Goal: Task Accomplishment & Management: Manage account settings

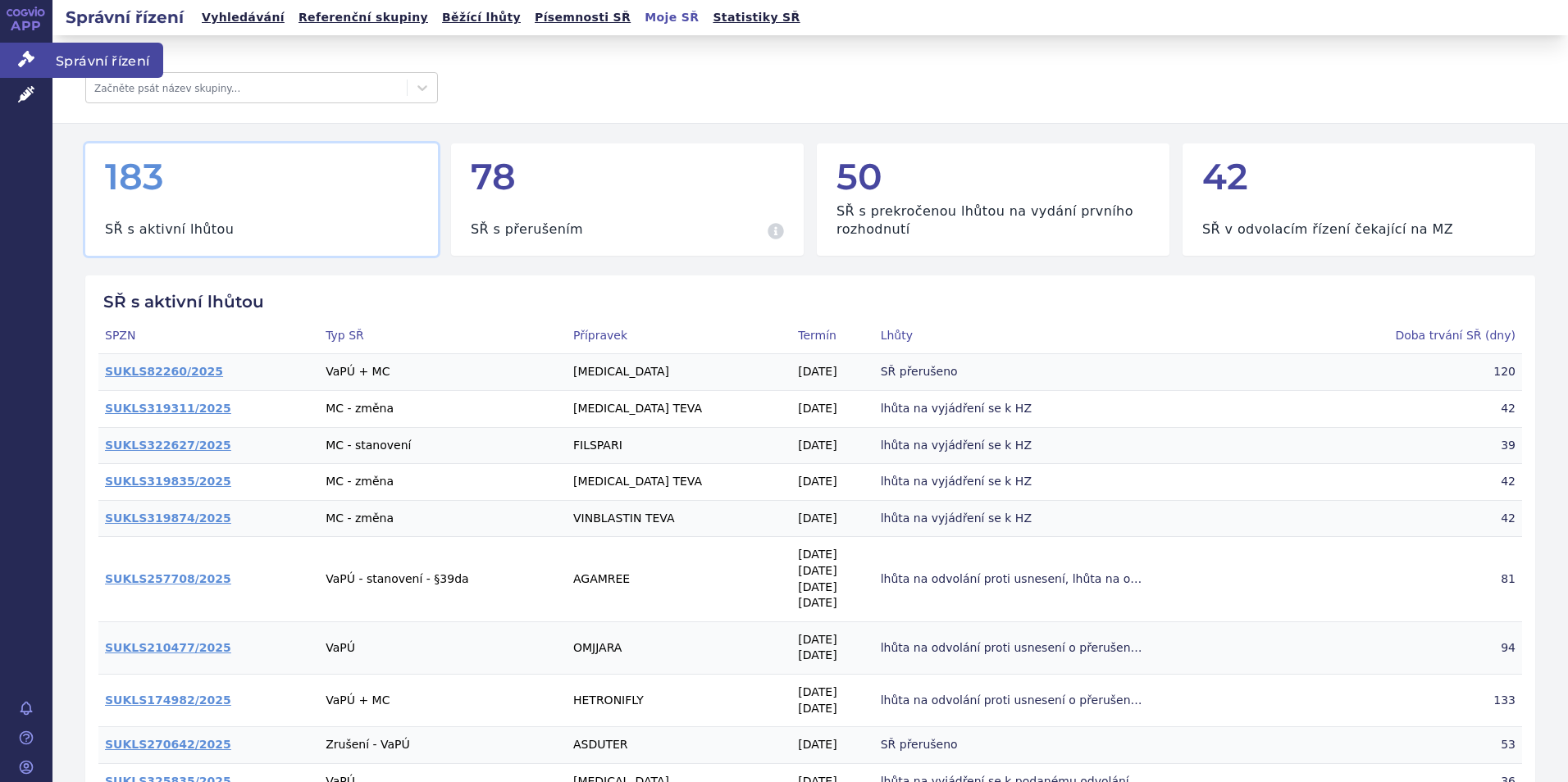
click at [75, 51] on span "Správní řízení" at bounding box center [107, 60] width 111 height 35
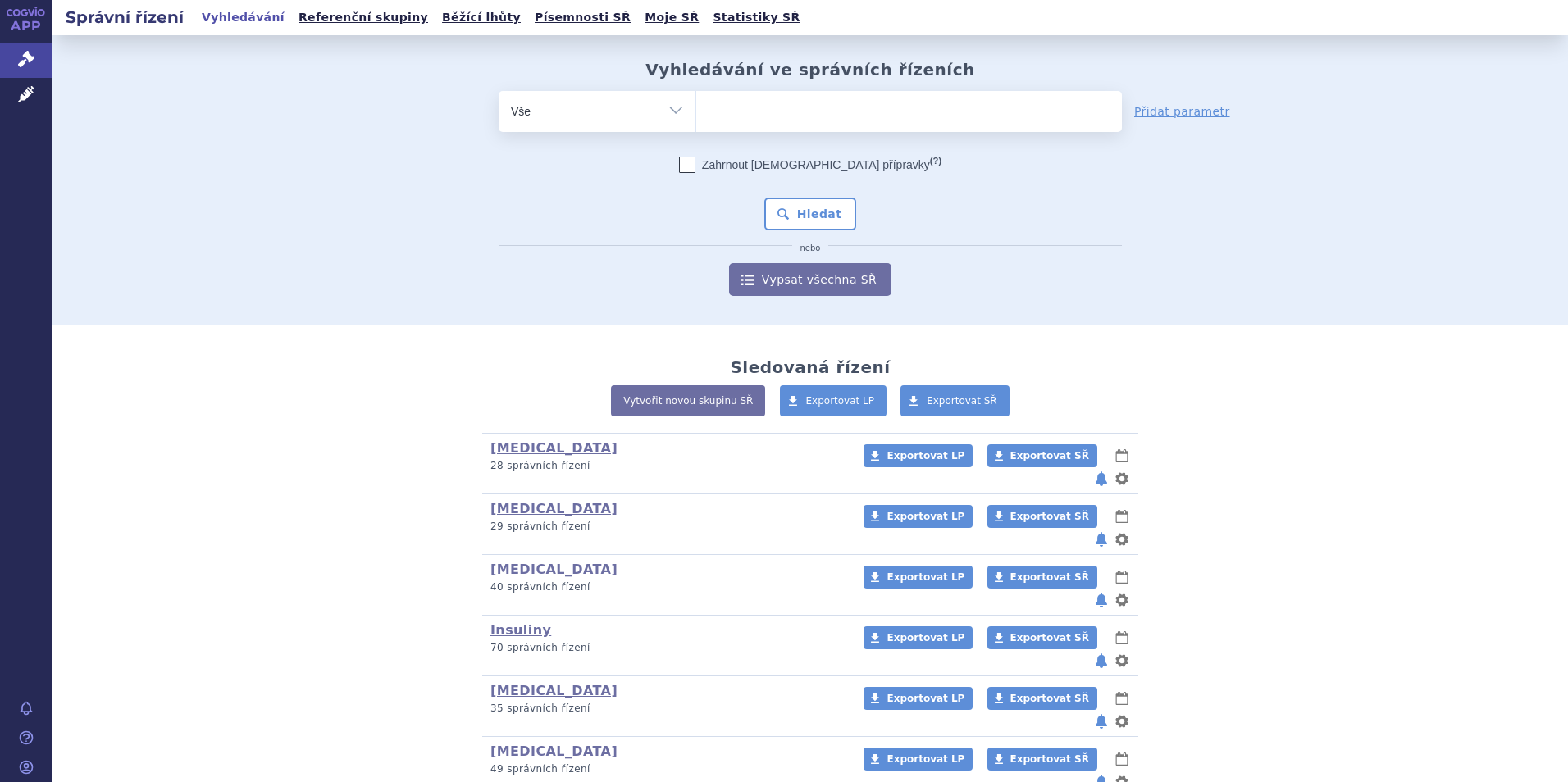
scroll to position [82, 0]
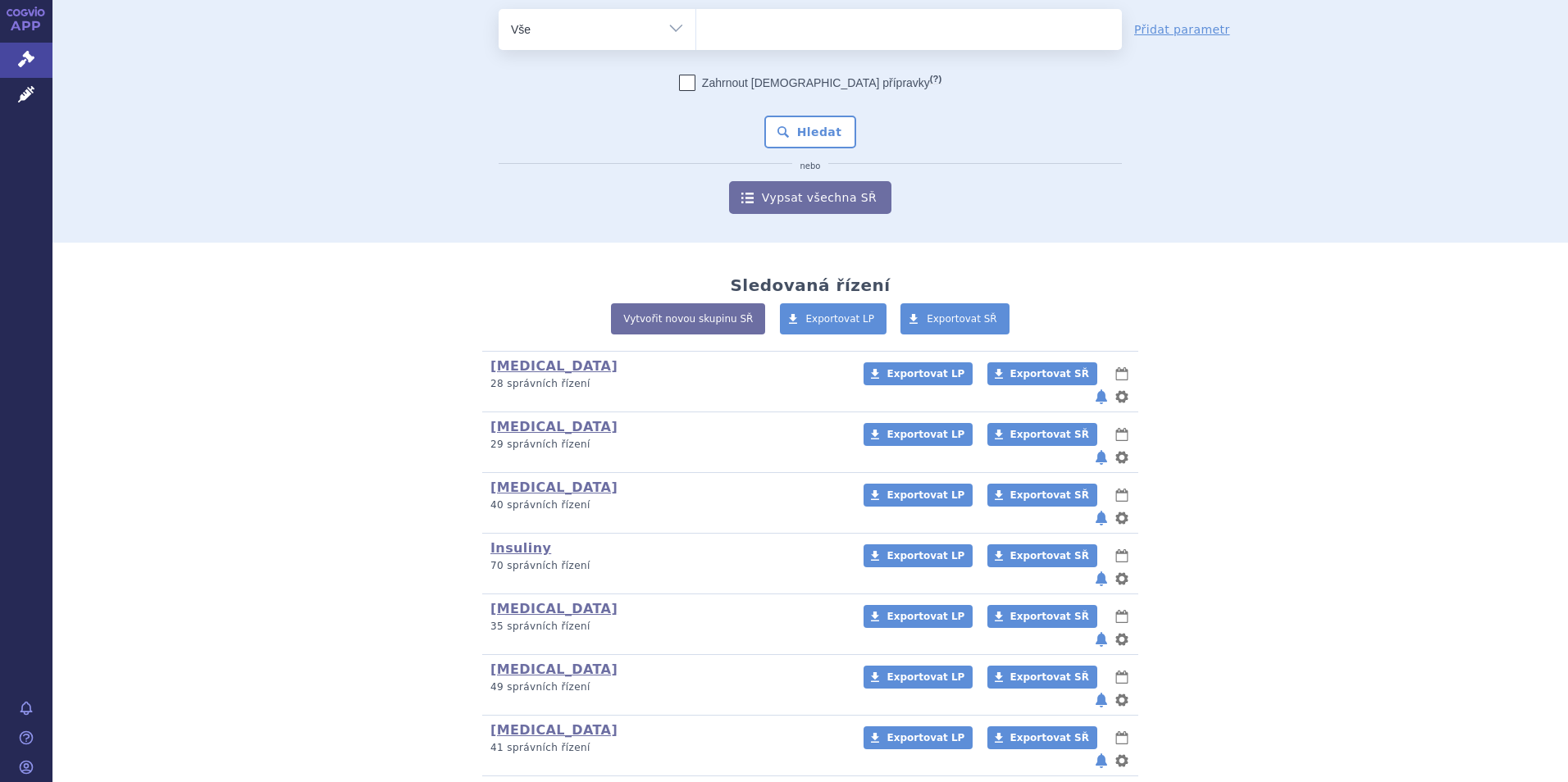
click at [748, 28] on ul at bounding box center [909, 26] width 425 height 35
click at [696, 28] on select at bounding box center [695, 28] width 1 height 41
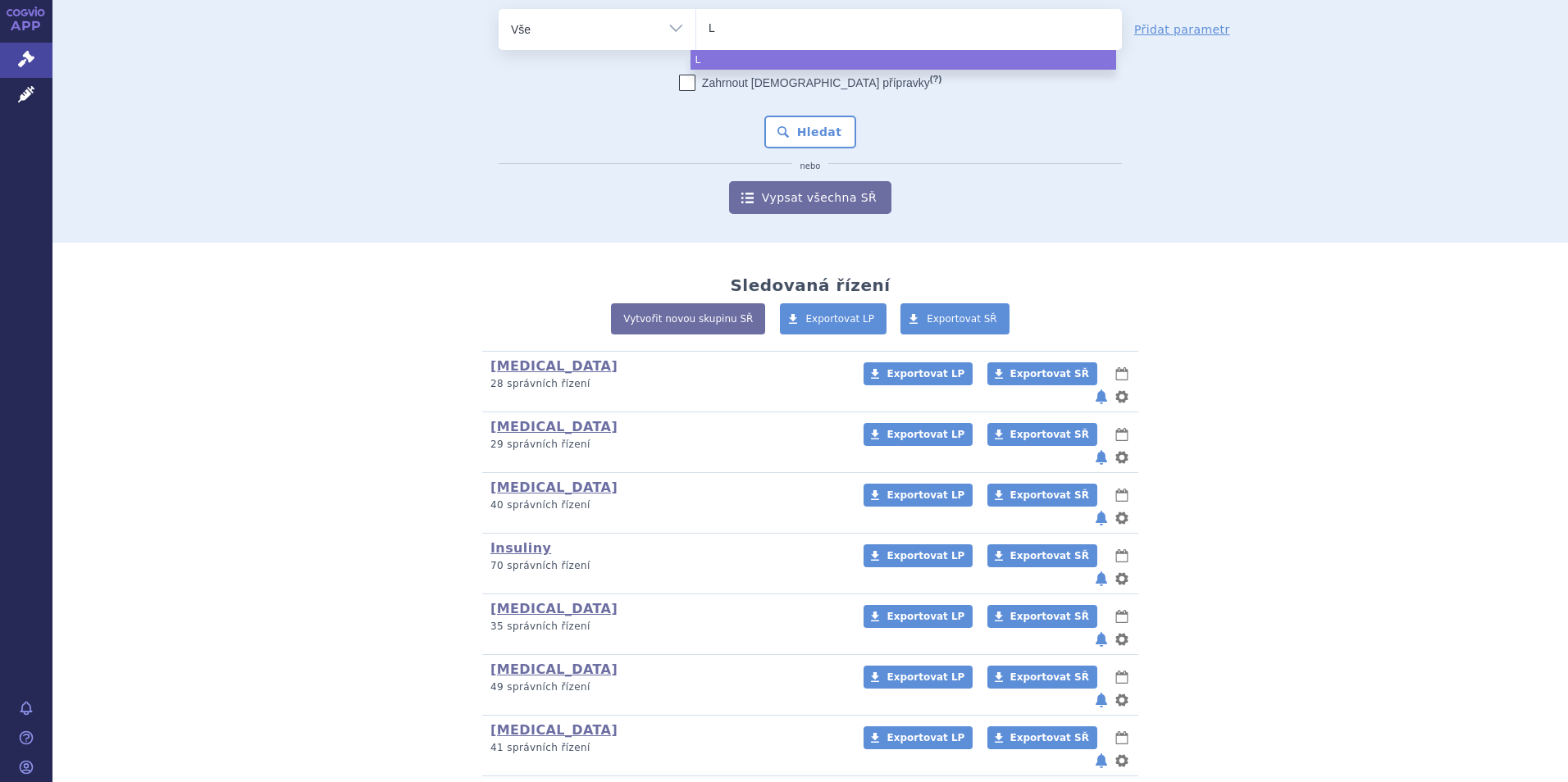
type input "Li"
type input "Lit"
type input "Litu"
type input "Li"
type input "Lira"
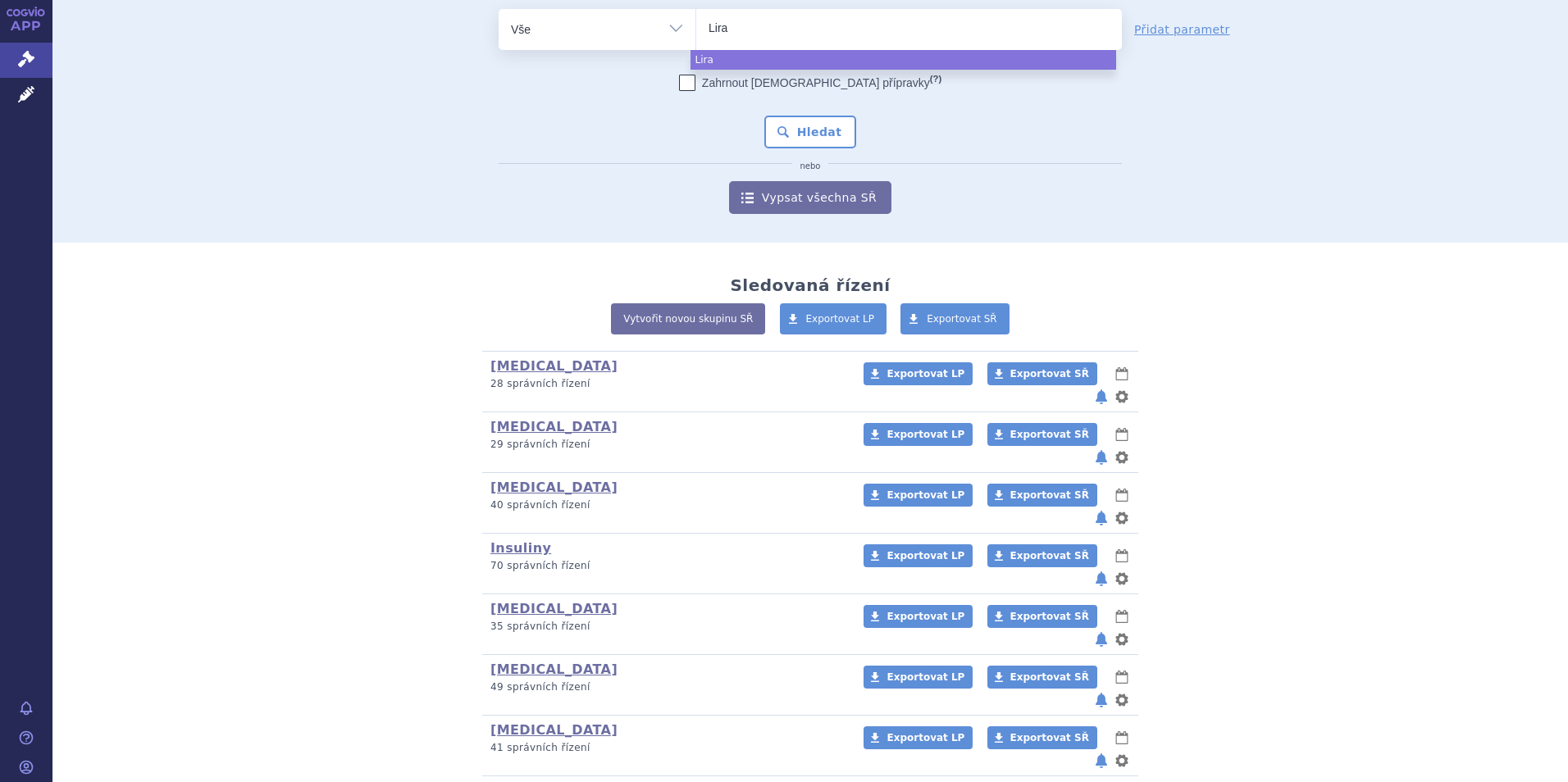
type input "Lirag"
type input "Liragl"
type input "Liragli"
type input "Liraglitu"
type input "Liraglitud"
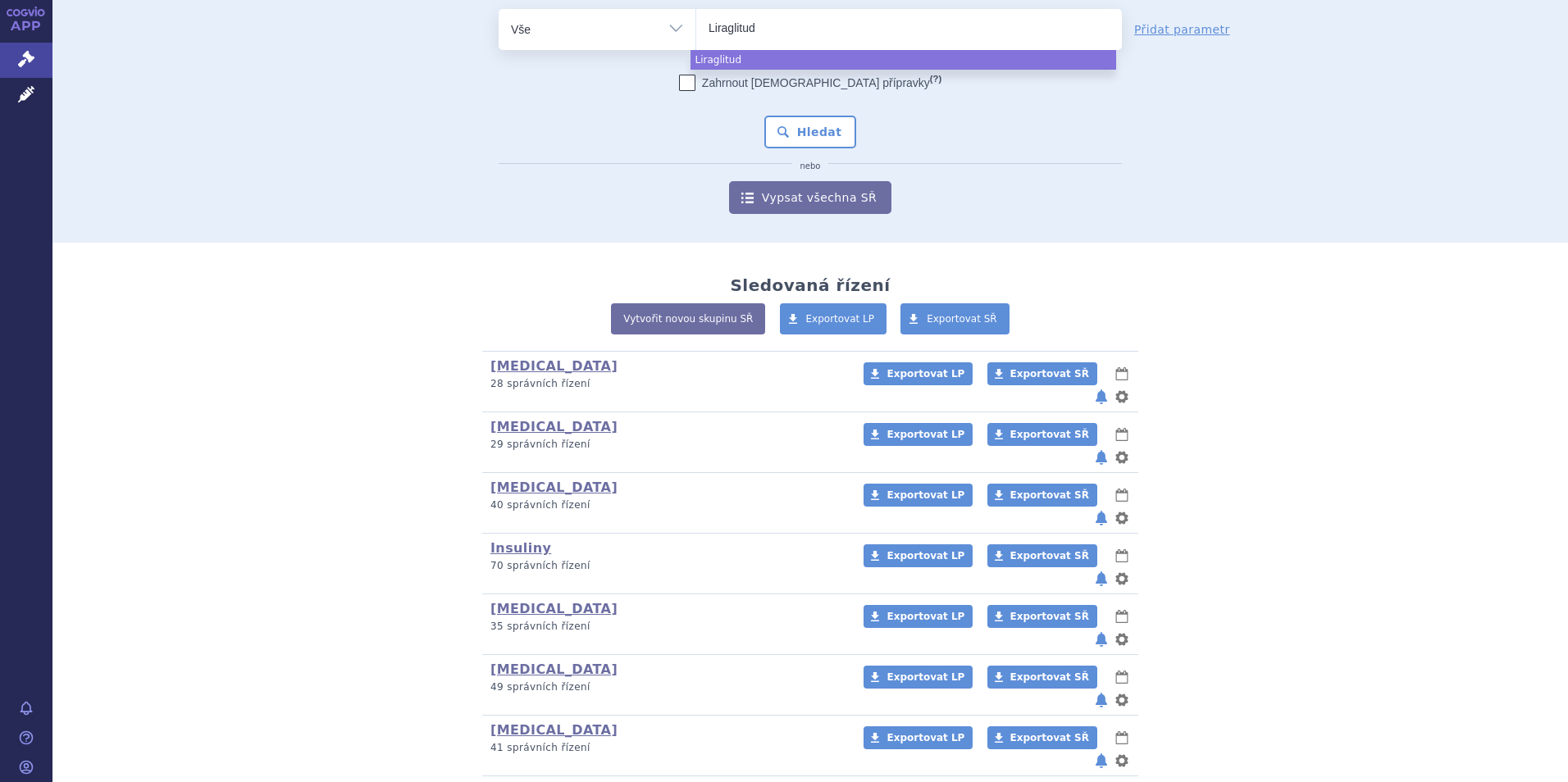
type input "Liraglitude"
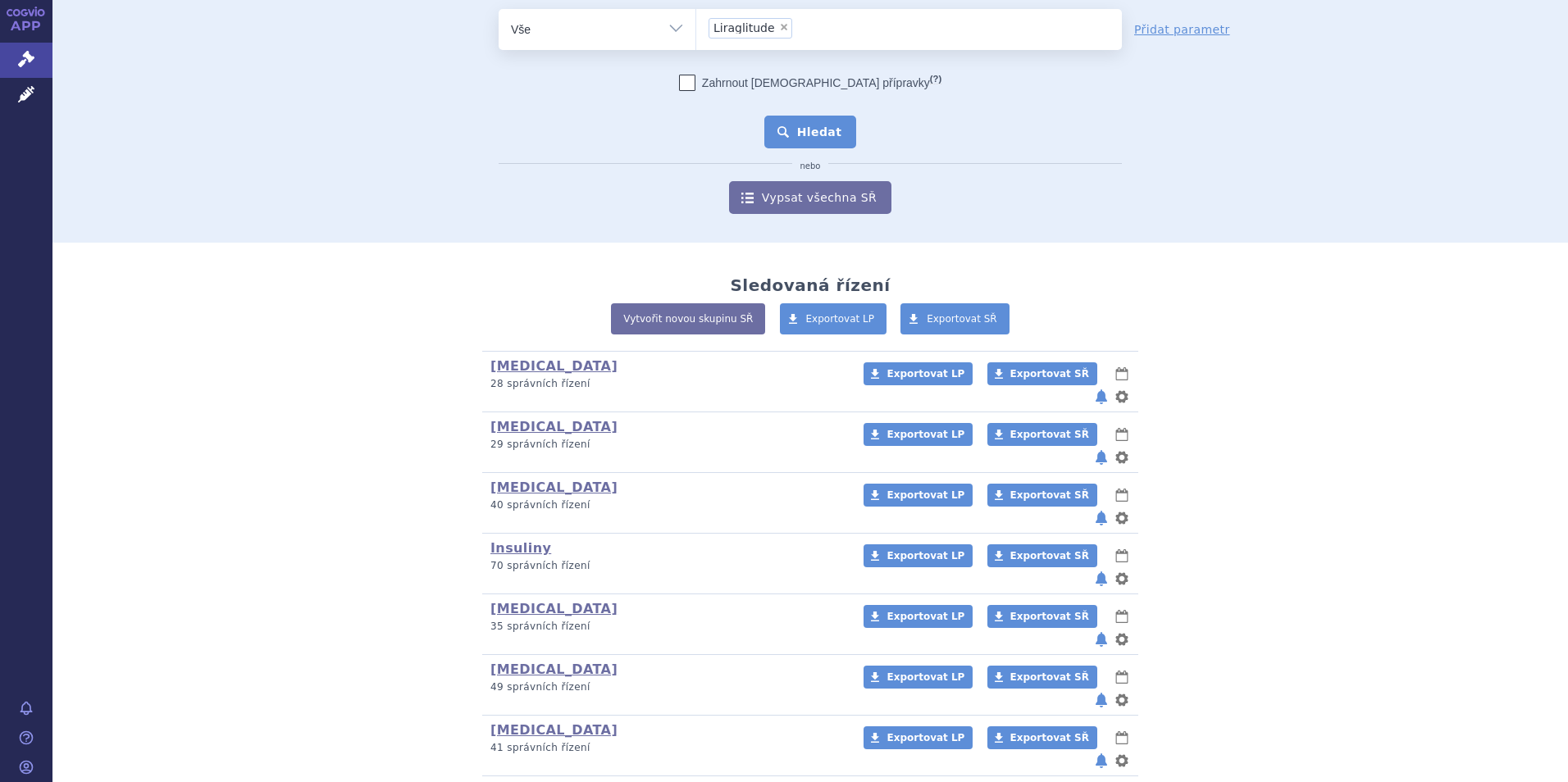
select select "Liraglitude"
click at [786, 132] on button "Hledat" at bounding box center [811, 132] width 93 height 33
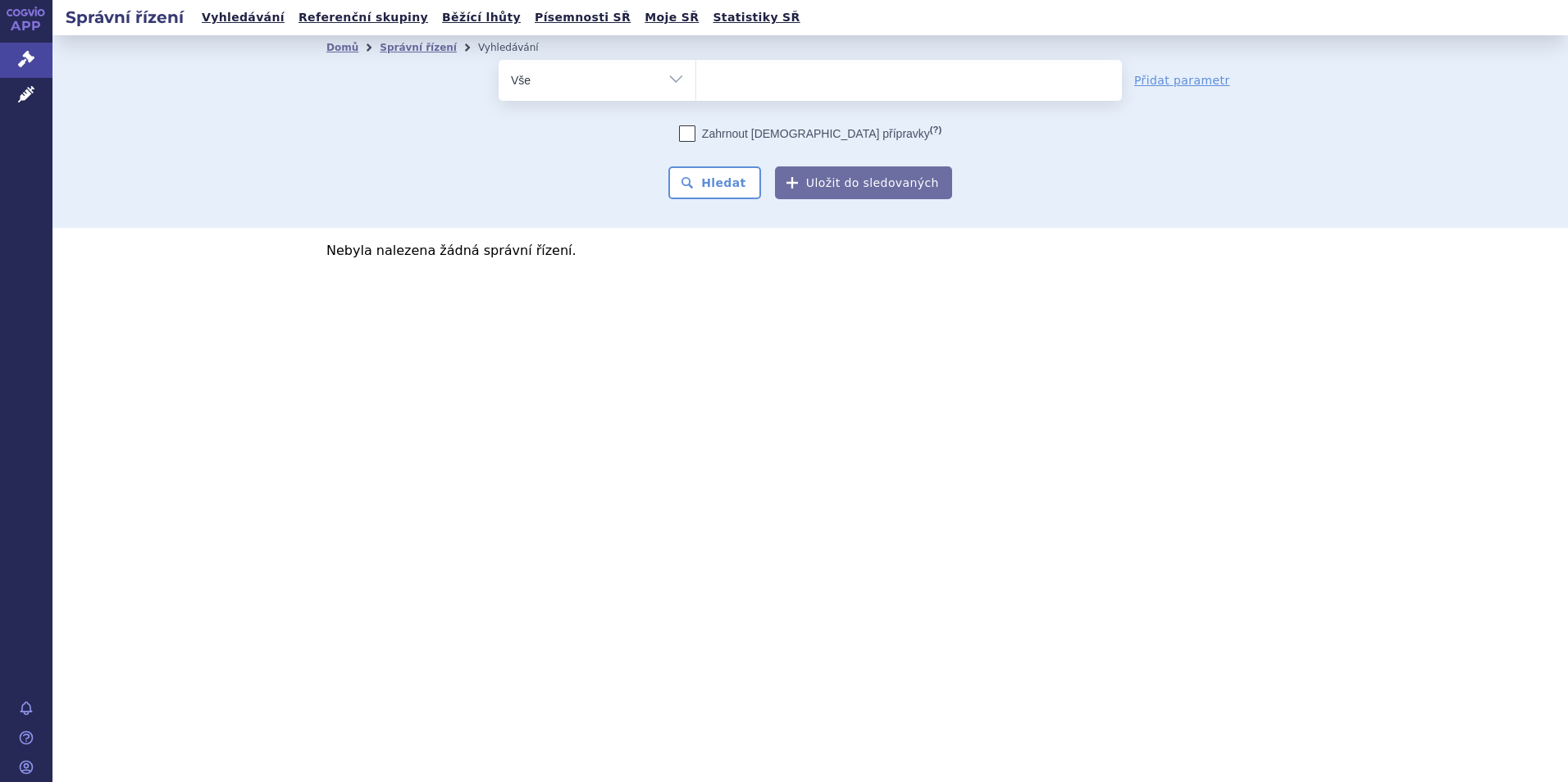
select select
click at [777, 78] on ul at bounding box center [909, 77] width 425 height 35
click at [696, 78] on select "Liraglitude" at bounding box center [695, 79] width 1 height 41
type input "li"
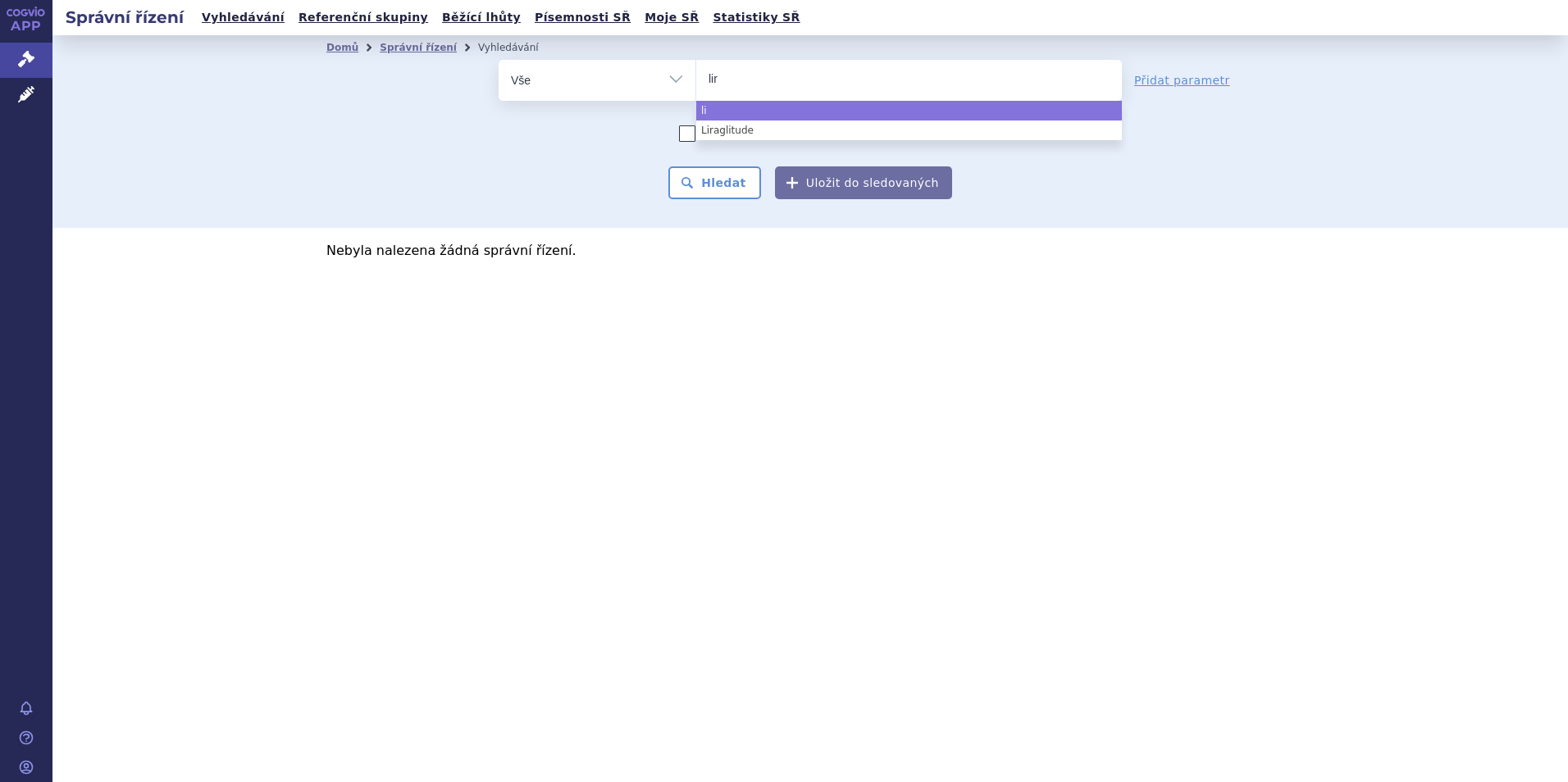
type input "lira"
type input "liragl"
type input "liraglut"
type input "liragluti"
type input "liraglutid"
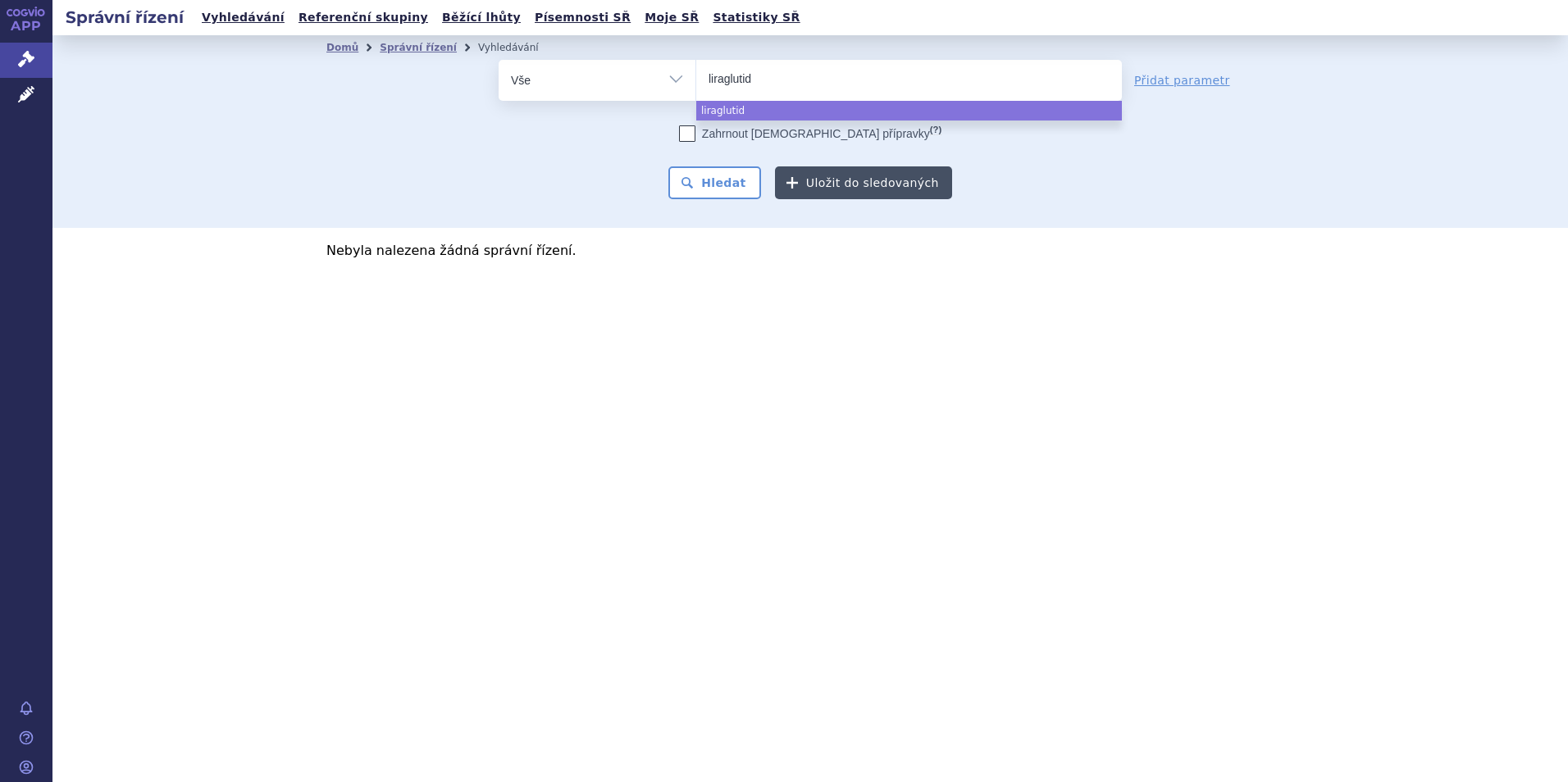
select select "liraglutid"
click at [867, 178] on button "Uložit do sledovaných" at bounding box center [863, 183] width 177 height 33
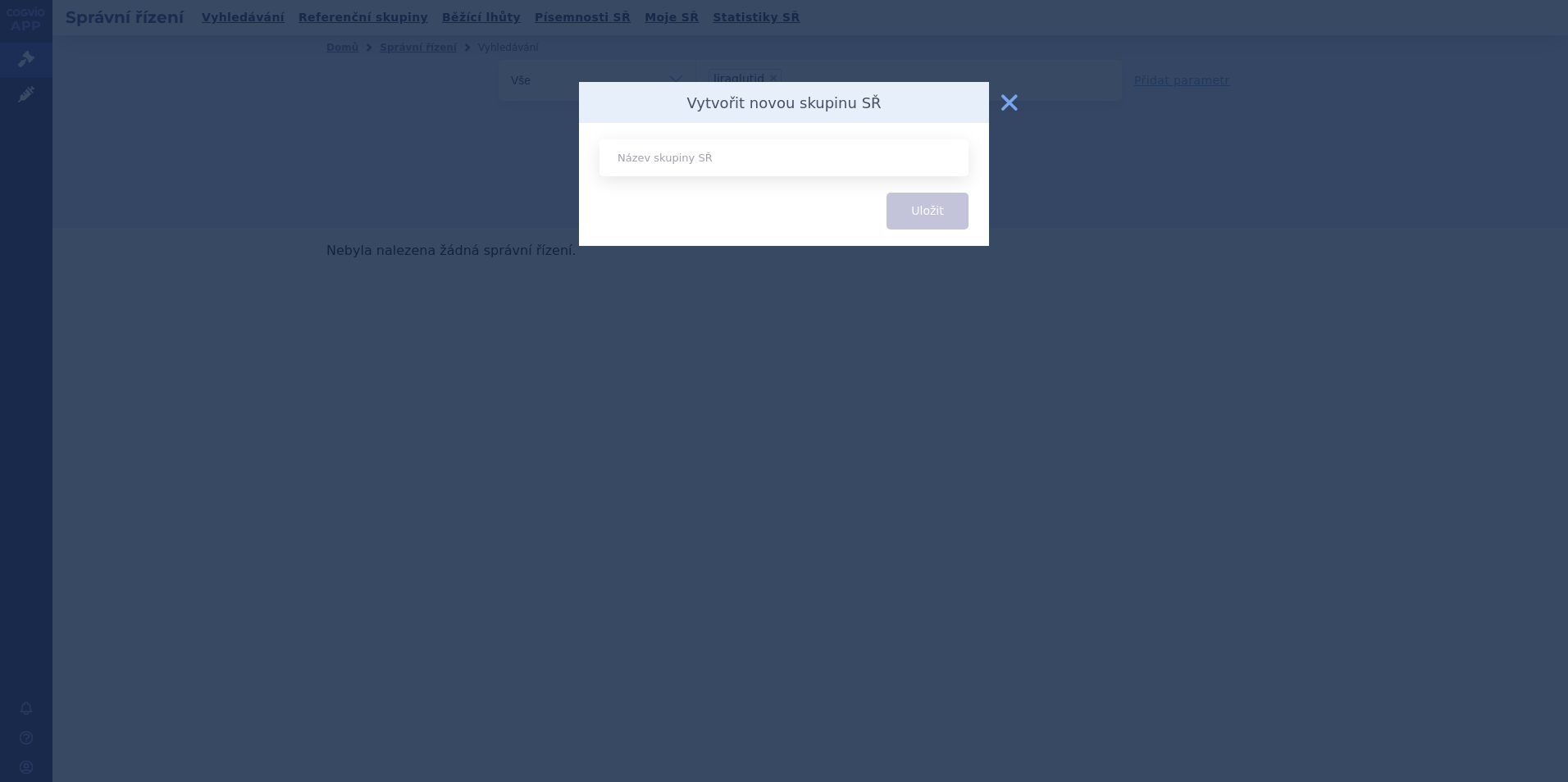
click at [1008, 95] on button "zavřít" at bounding box center [1009, 102] width 33 height 33
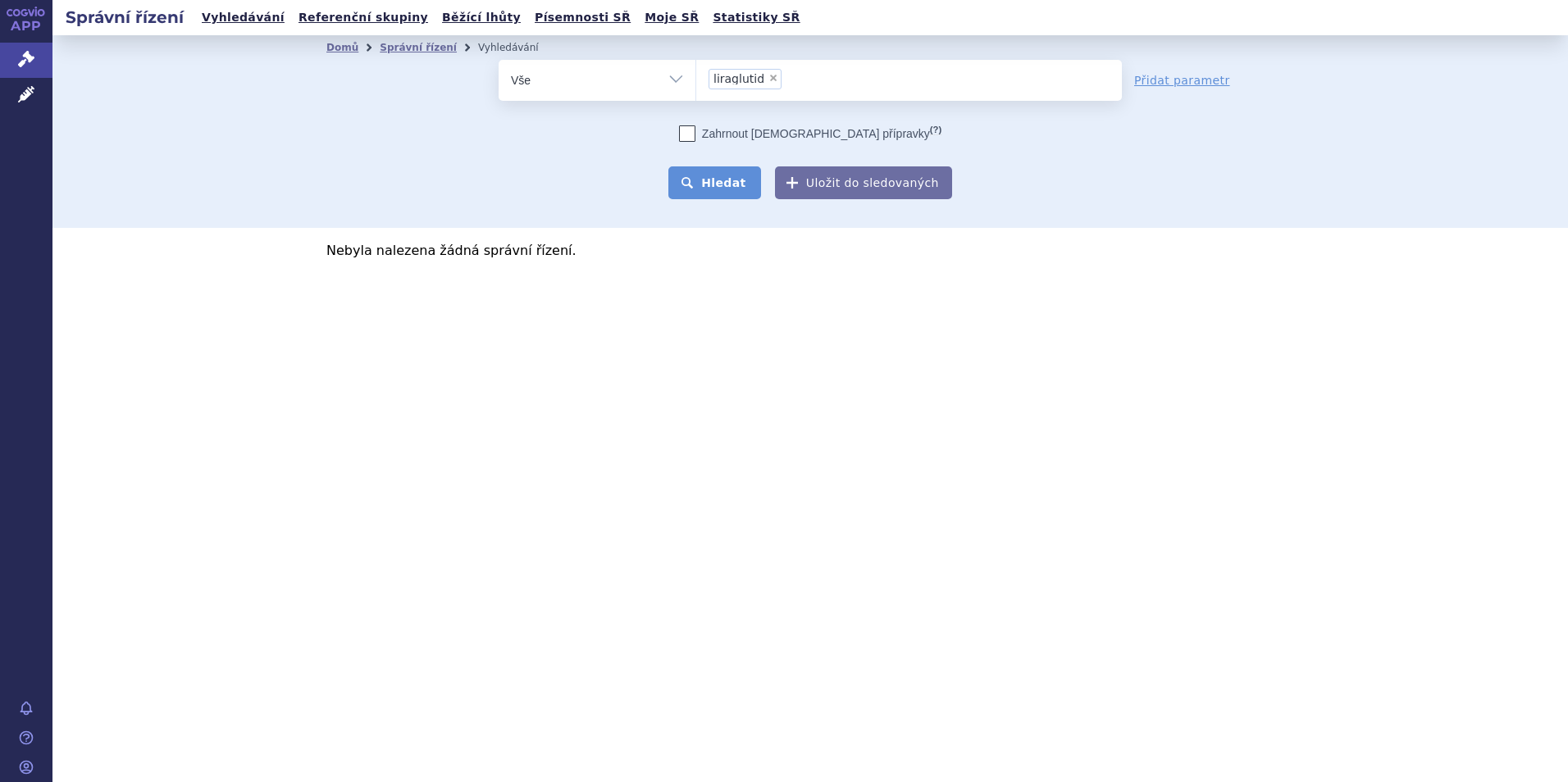
click at [717, 180] on button "Hledat" at bounding box center [714, 183] width 93 height 33
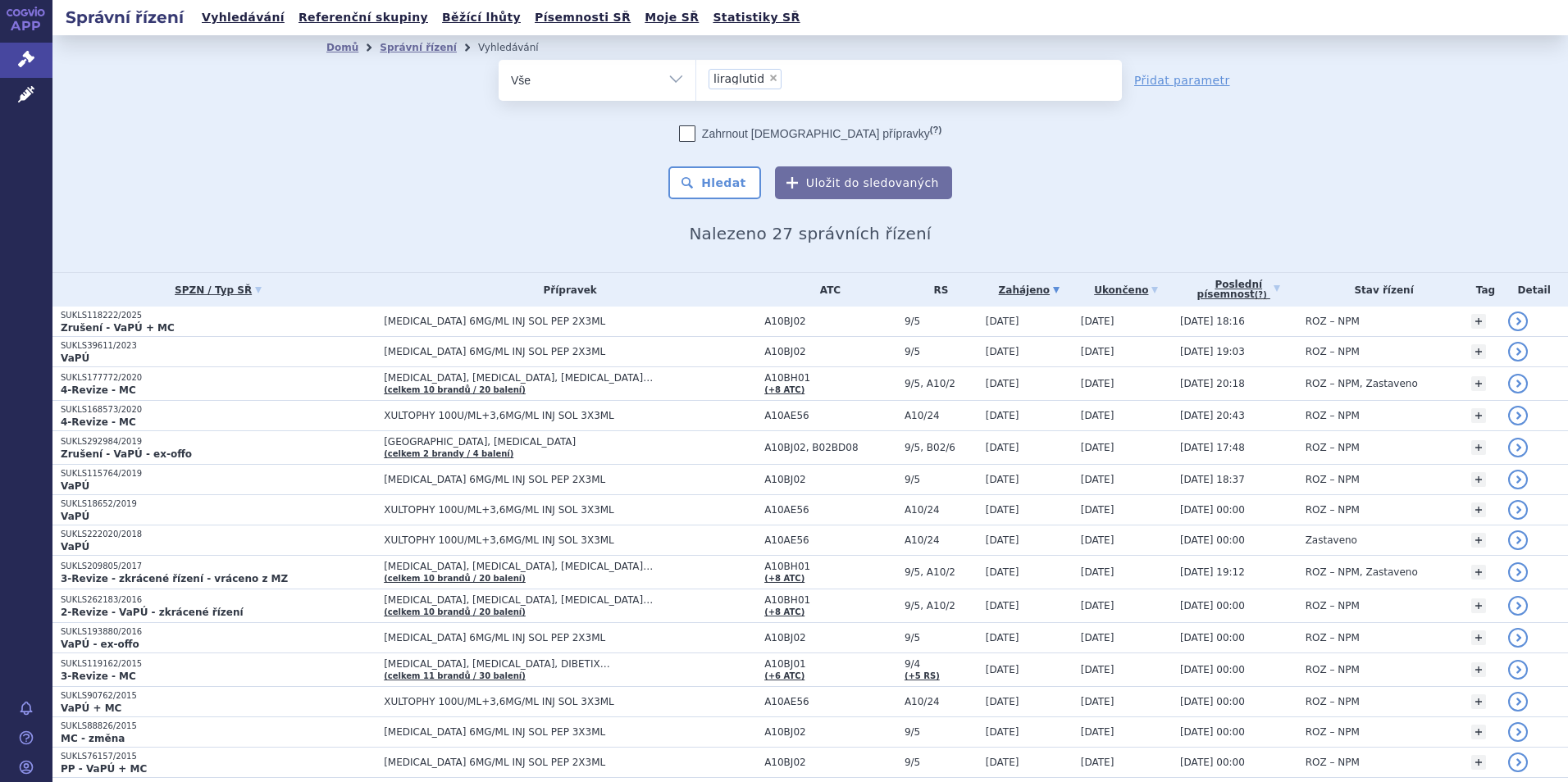
click at [68, 355] on strong "VaPÚ" at bounding box center [75, 359] width 29 height 12
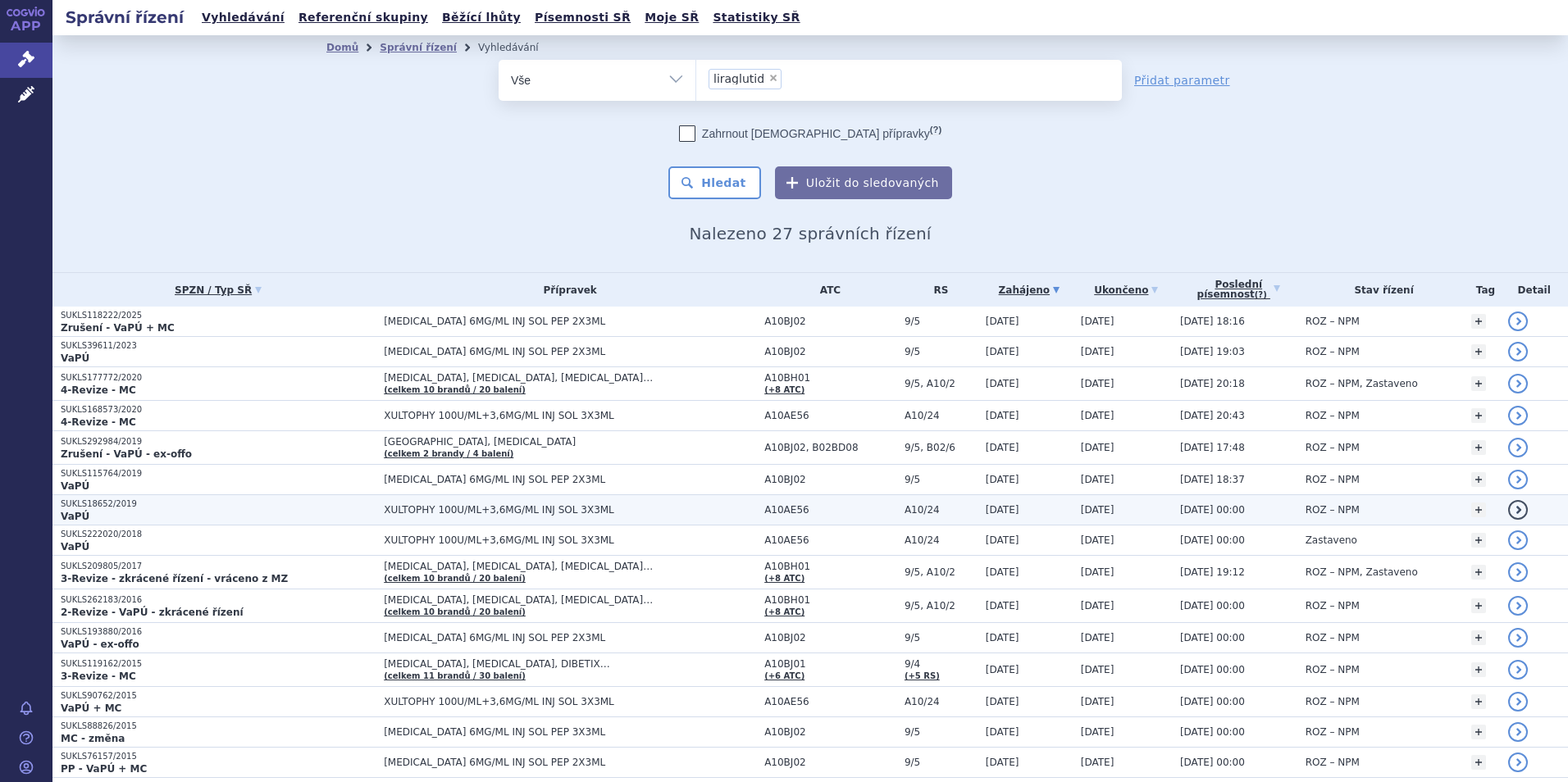
drag, startPoint x: 0, startPoint y: 0, endPoint x: 73, endPoint y: 509, distance: 514.2
click at [73, 510] on strong "VaPÚ" at bounding box center [75, 516] width 29 height 12
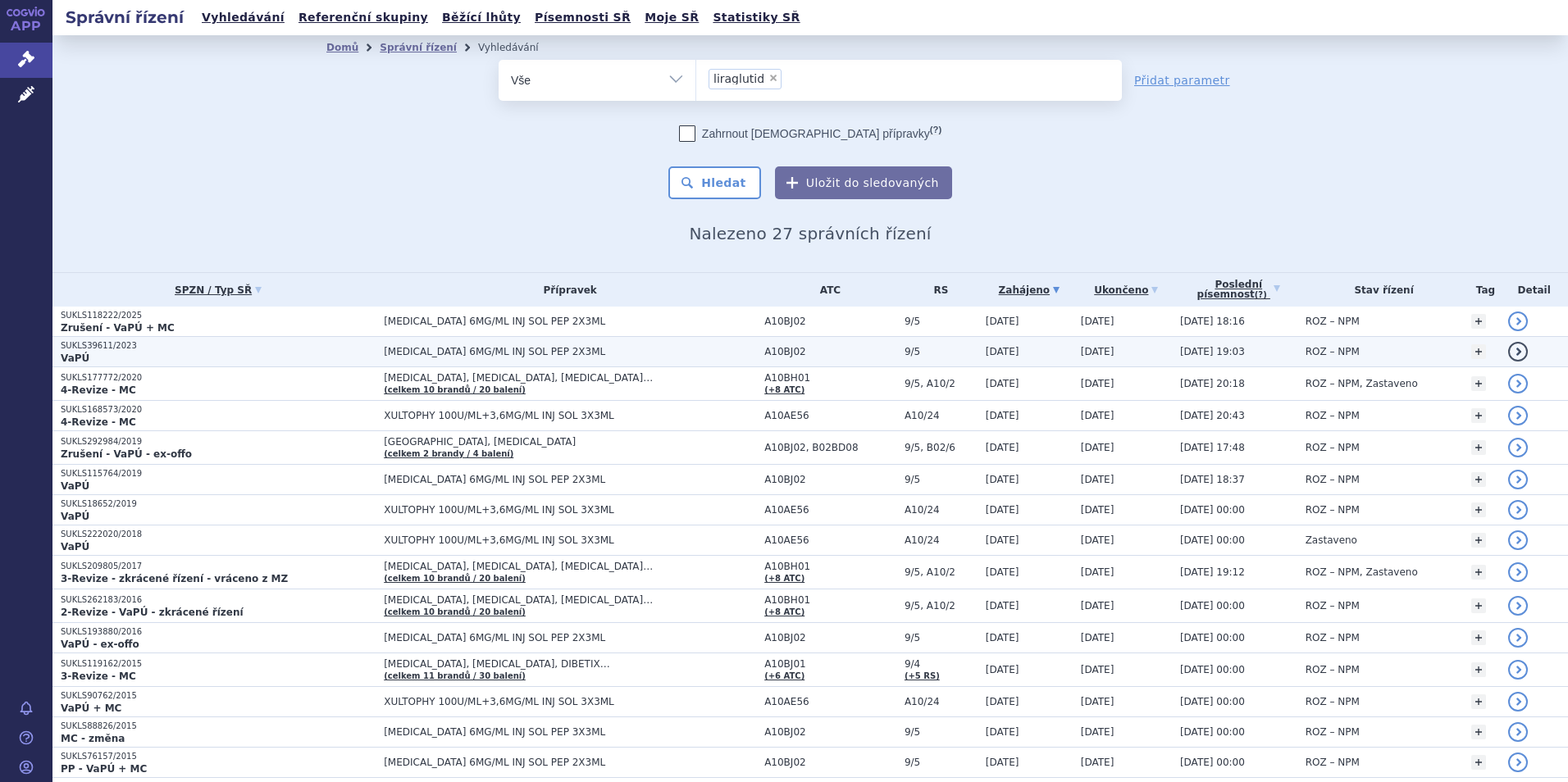
click at [76, 355] on strong "VaPÚ" at bounding box center [75, 359] width 29 height 12
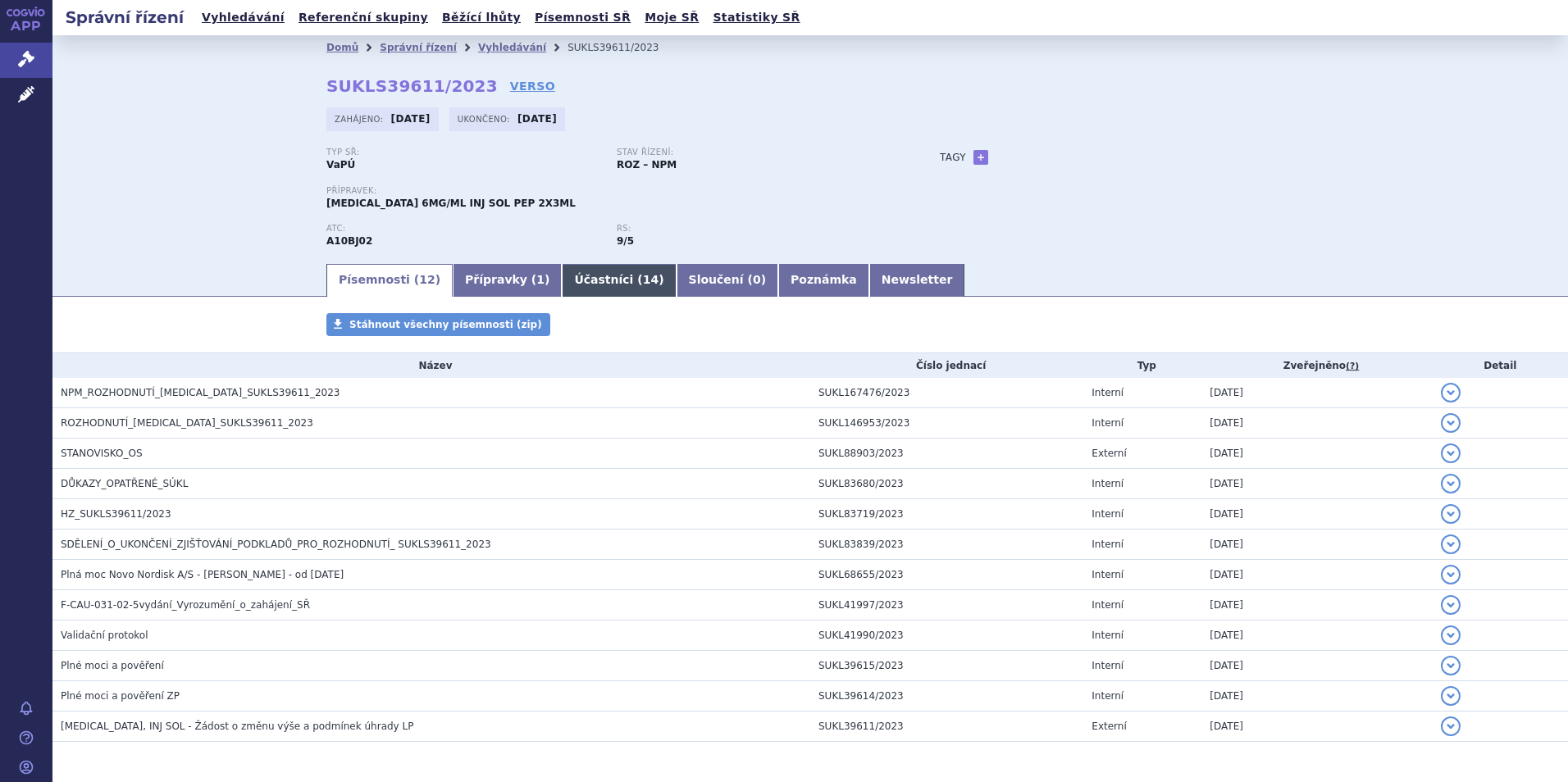
click at [580, 272] on link "Účastníci ( 14 )" at bounding box center [619, 280] width 114 height 33
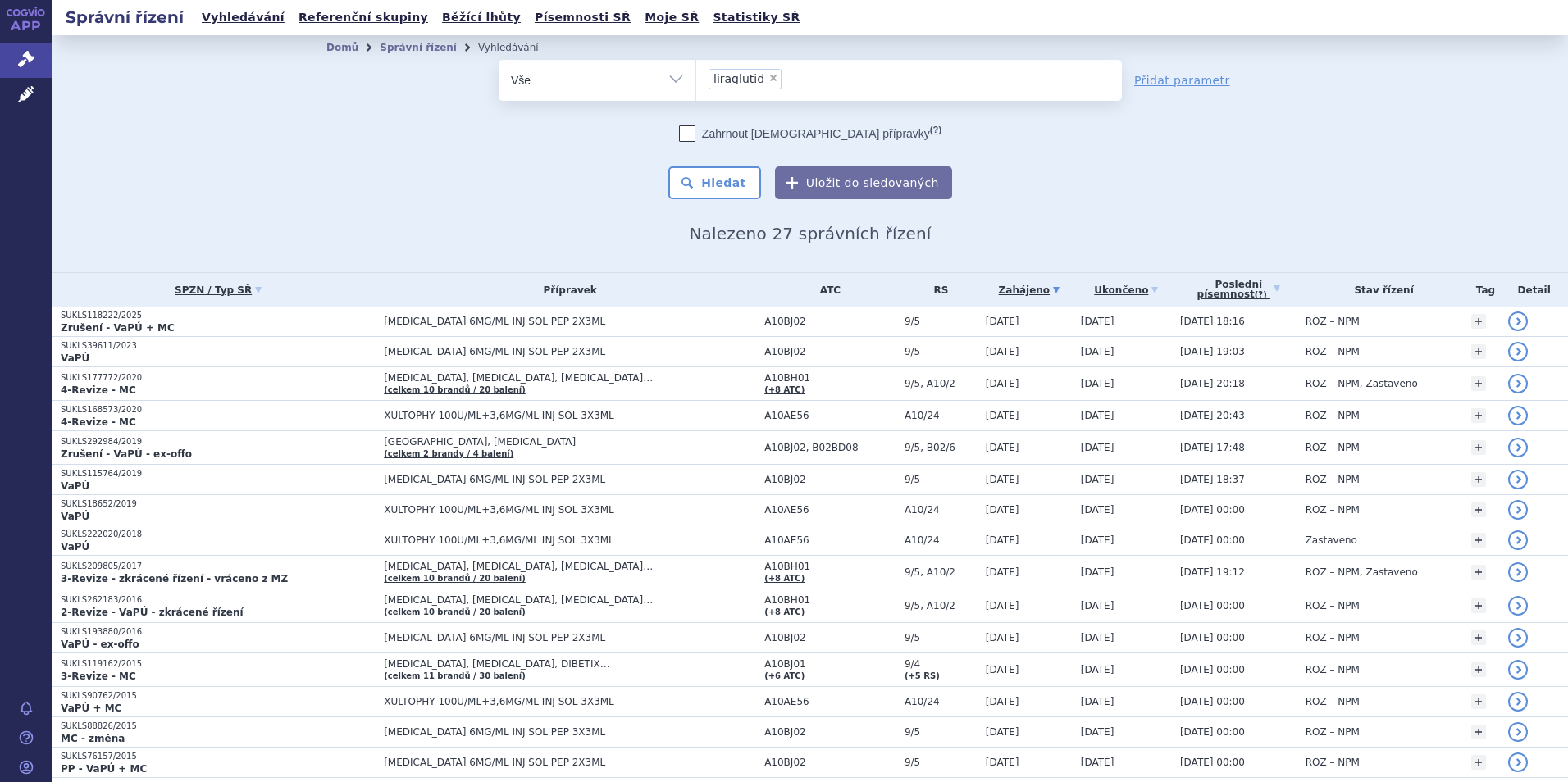
click at [769, 74] on span "×" at bounding box center [773, 77] width 10 height 10
click at [696, 74] on select "liraglutid" at bounding box center [695, 79] width 1 height 41
select select
type input "ze"
type input "zen"
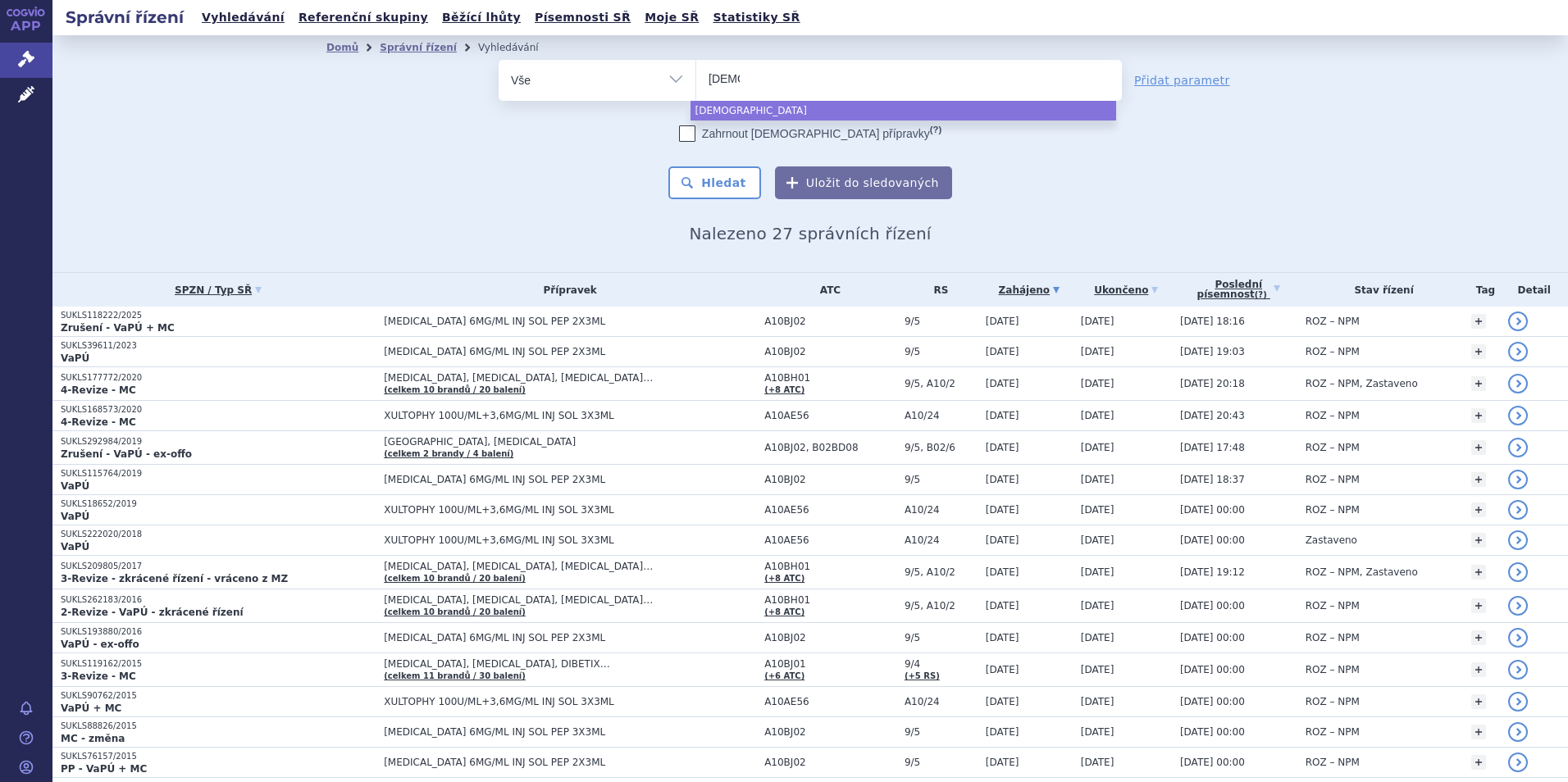
type input "zent"
type input "zenti"
type input "zentiva"
select select "zentiva"
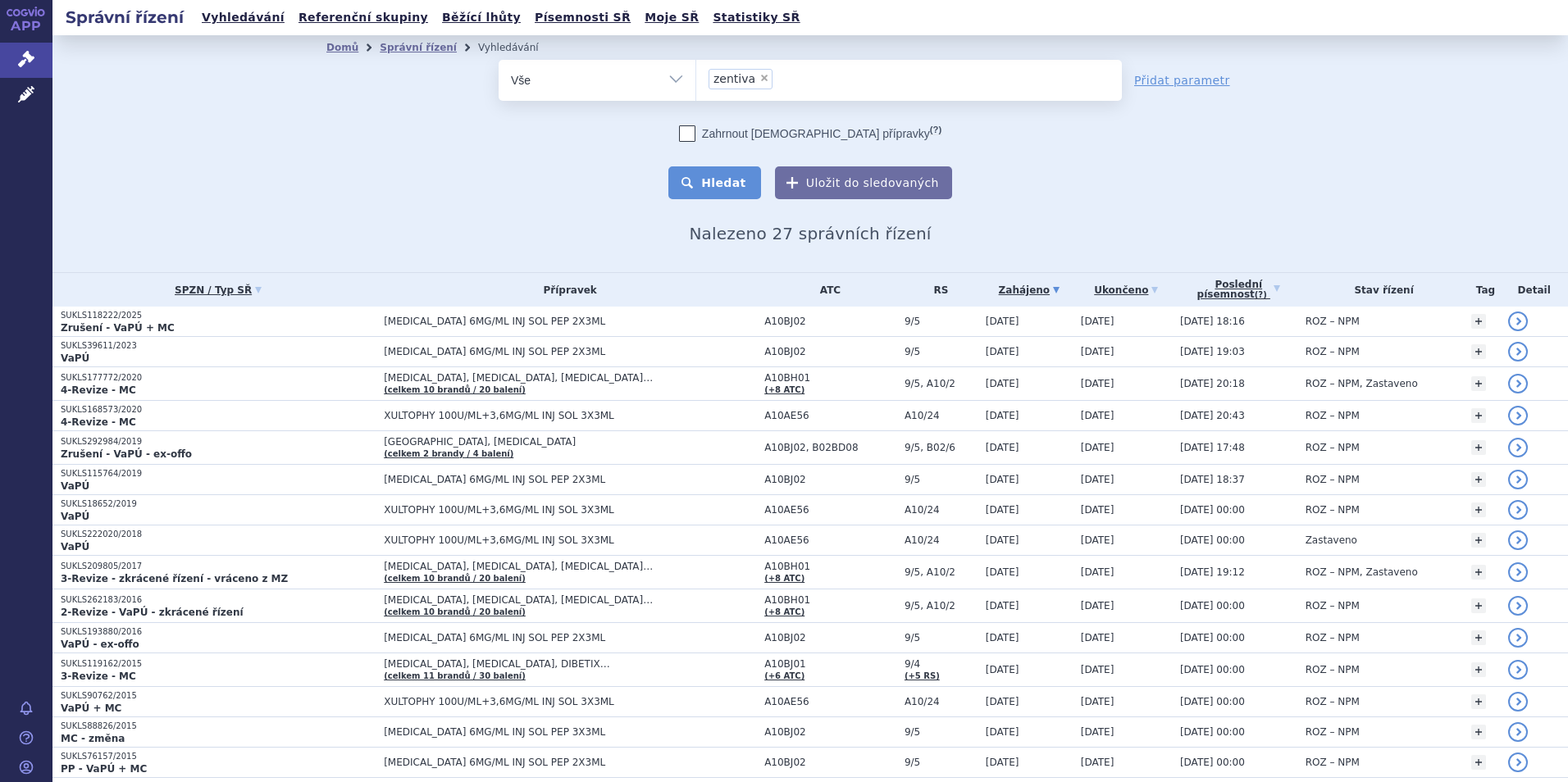
click at [728, 192] on button "Hledat" at bounding box center [714, 183] width 93 height 33
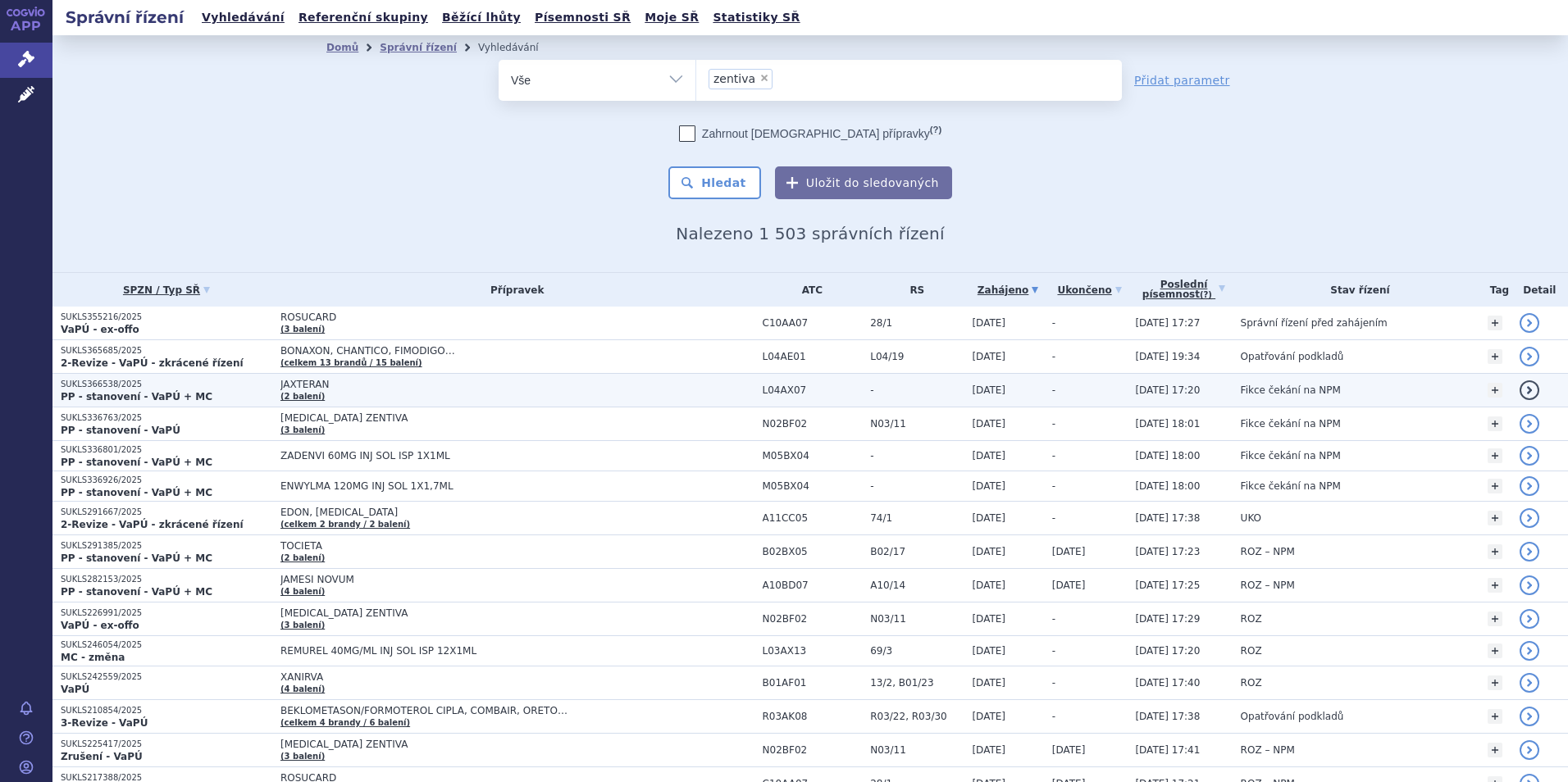
click at [101, 381] on p "SUKLS366538/2025" at bounding box center [166, 385] width 212 height 12
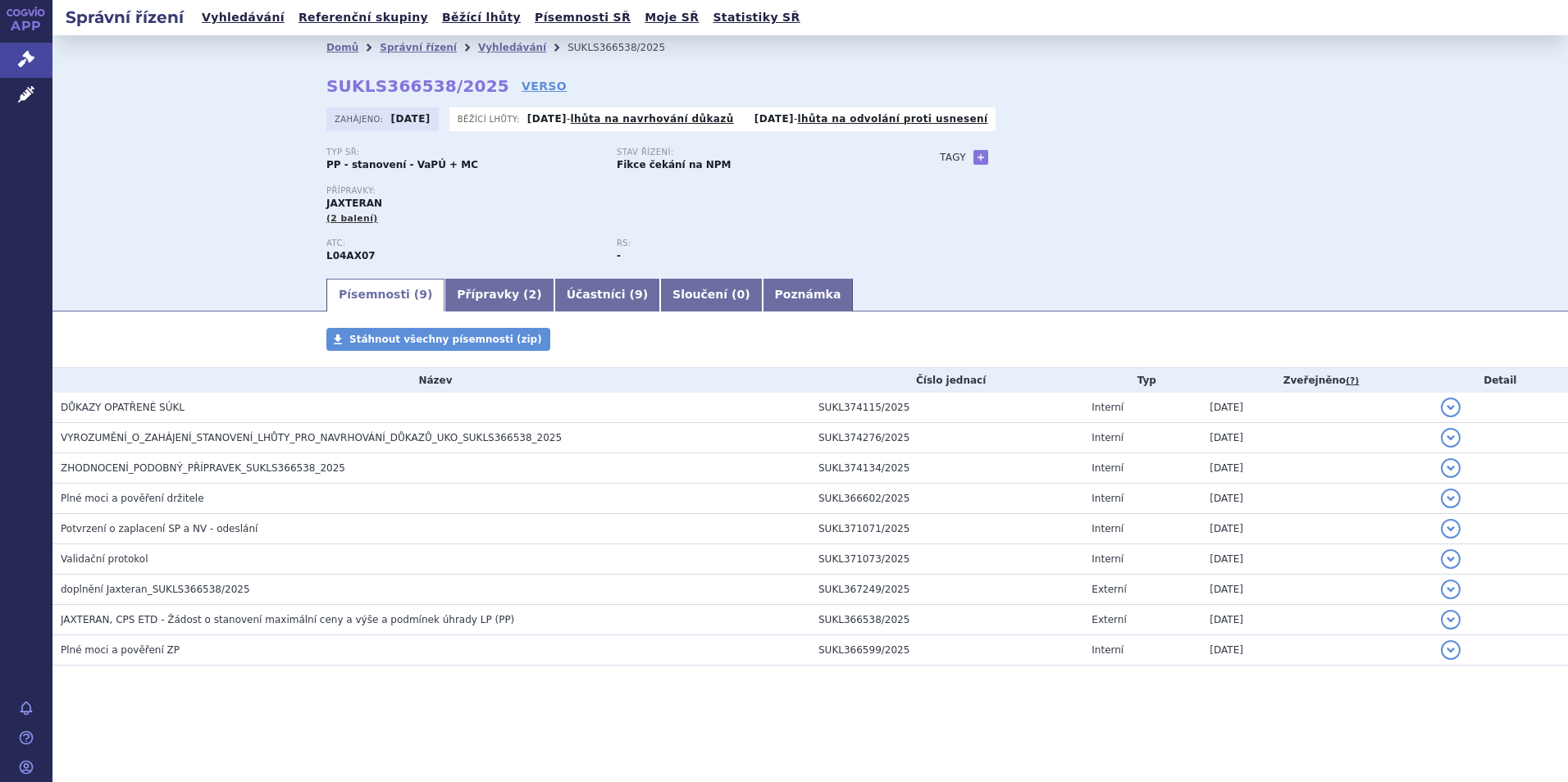
click at [466, 289] on link "Přípravky ( 2 )" at bounding box center [499, 295] width 109 height 33
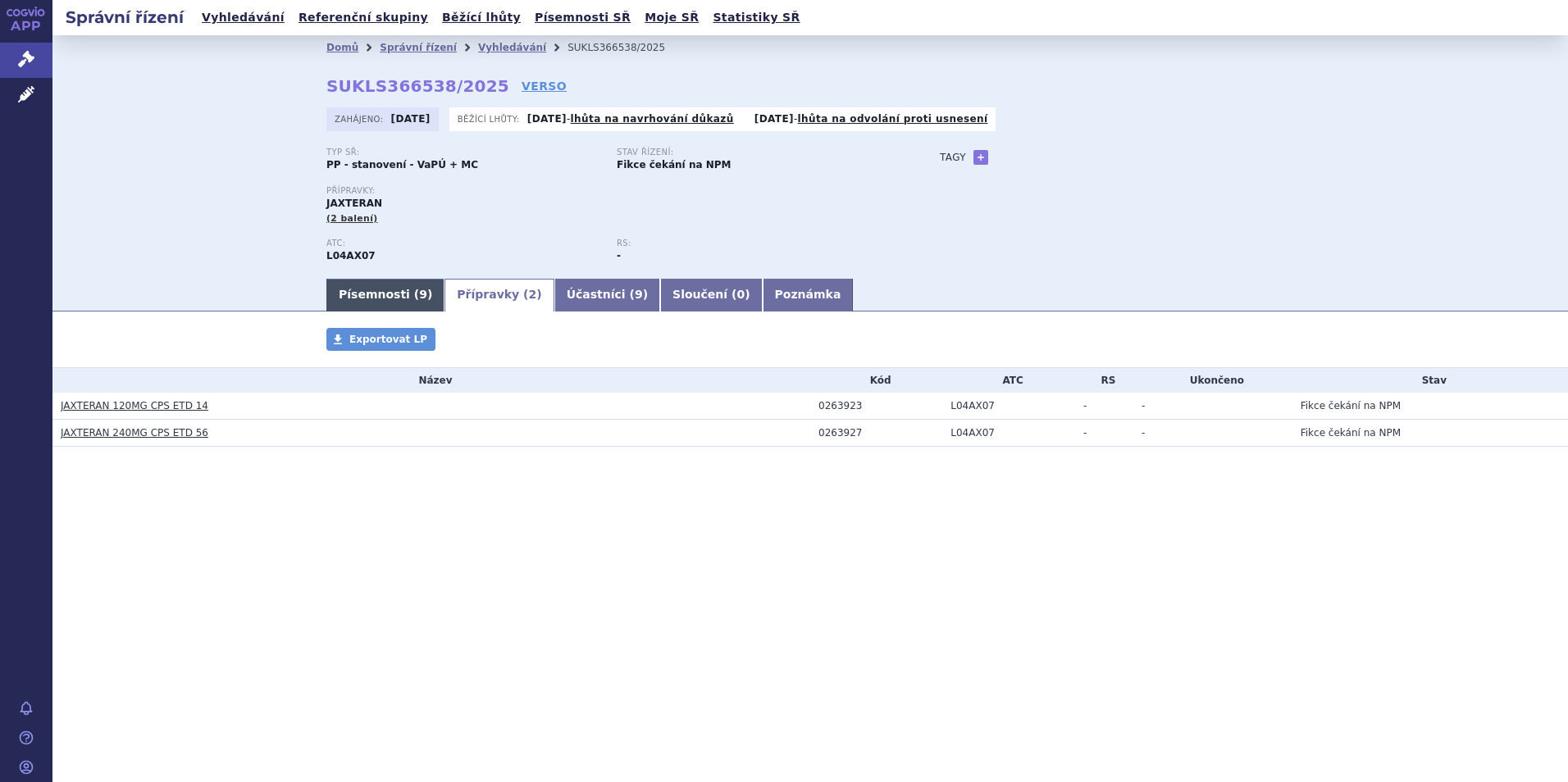
click at [391, 288] on link "Písemnosti ( 9 )" at bounding box center [386, 295] width 118 height 33
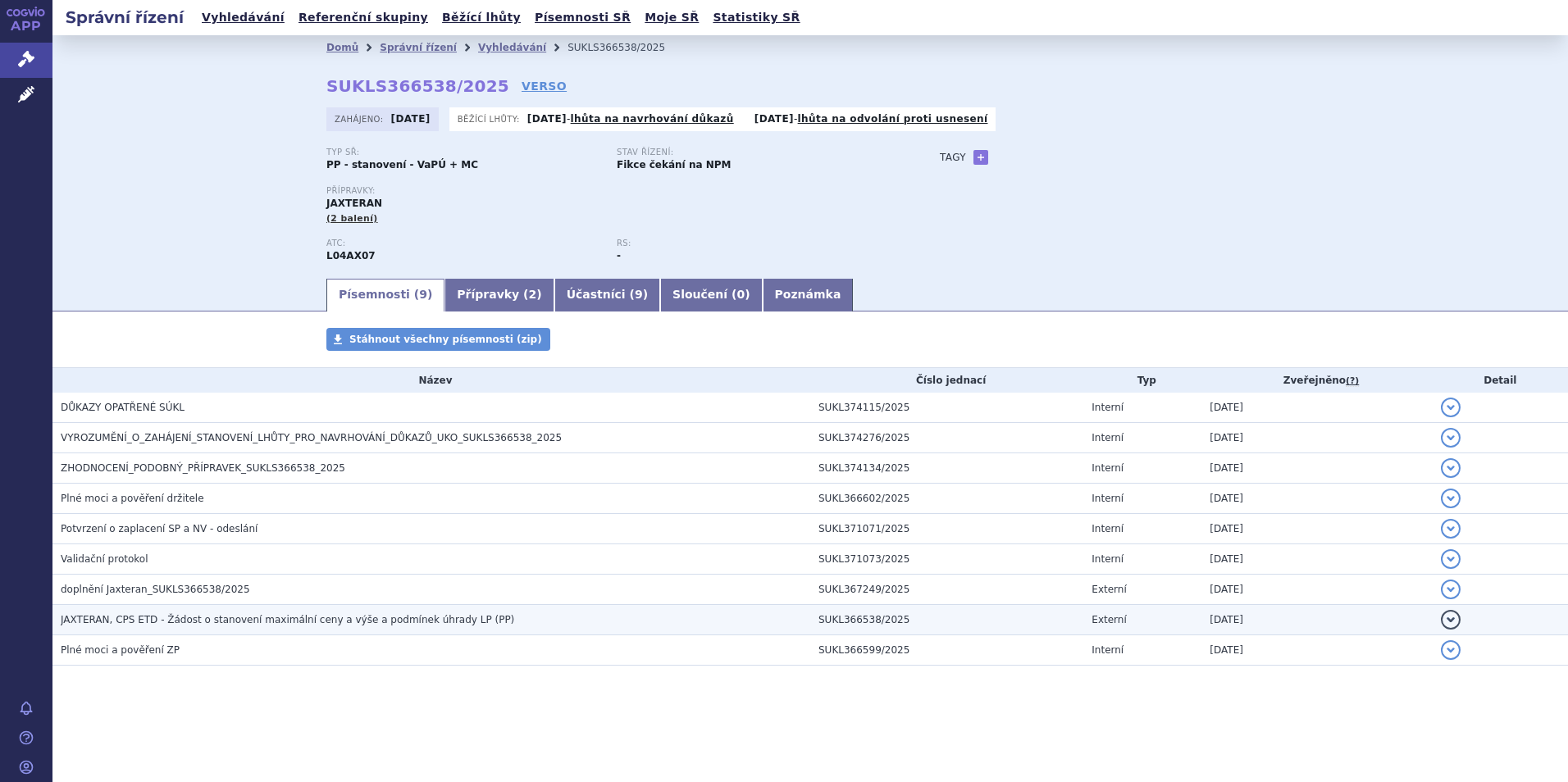
click at [73, 613] on h3 "JAXTERAN, CPS ETD - Žádost o stanovení maximální ceny a výše a podmínek úhrady …" at bounding box center [435, 620] width 749 height 16
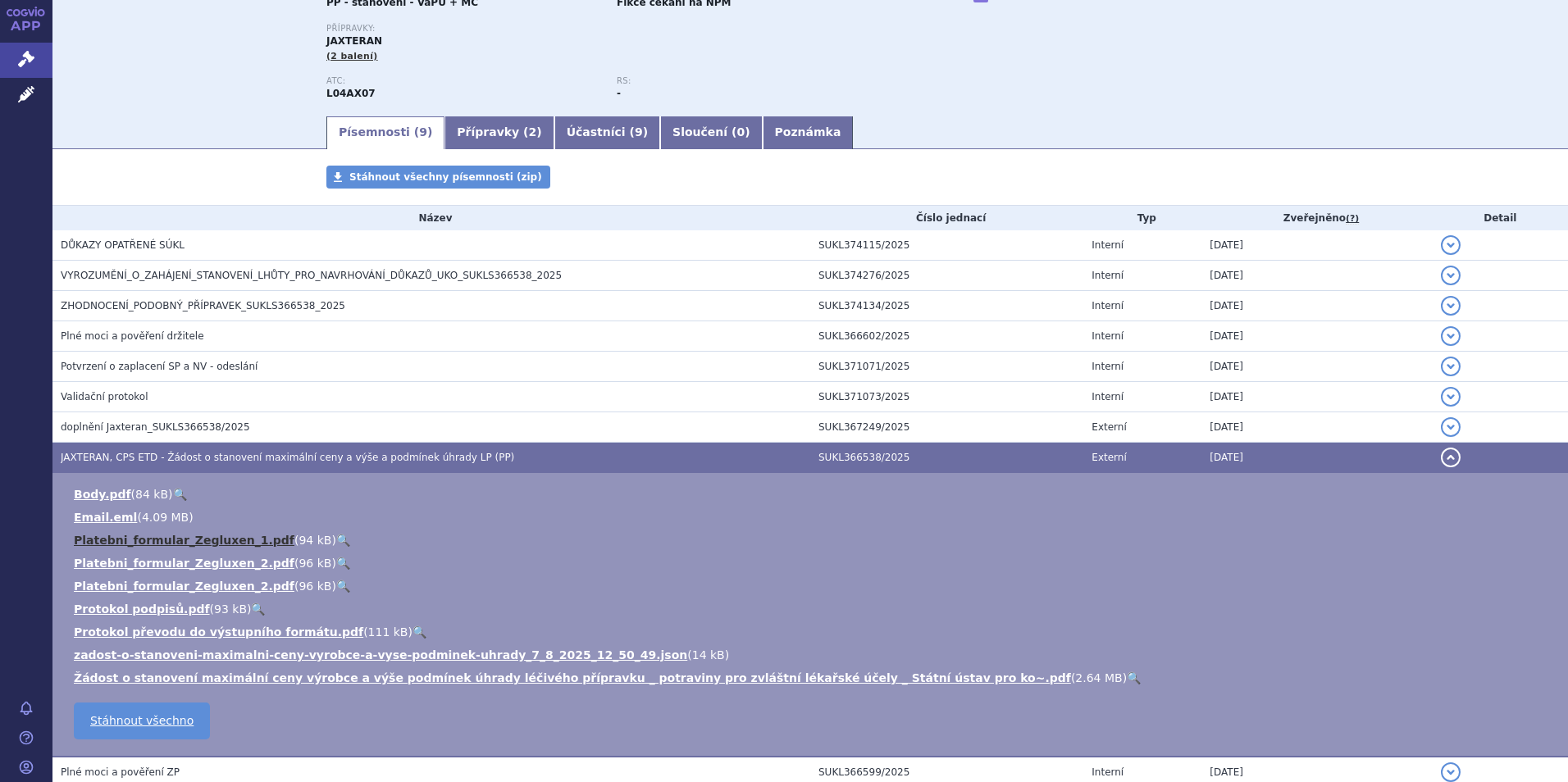
scroll to position [164, 0]
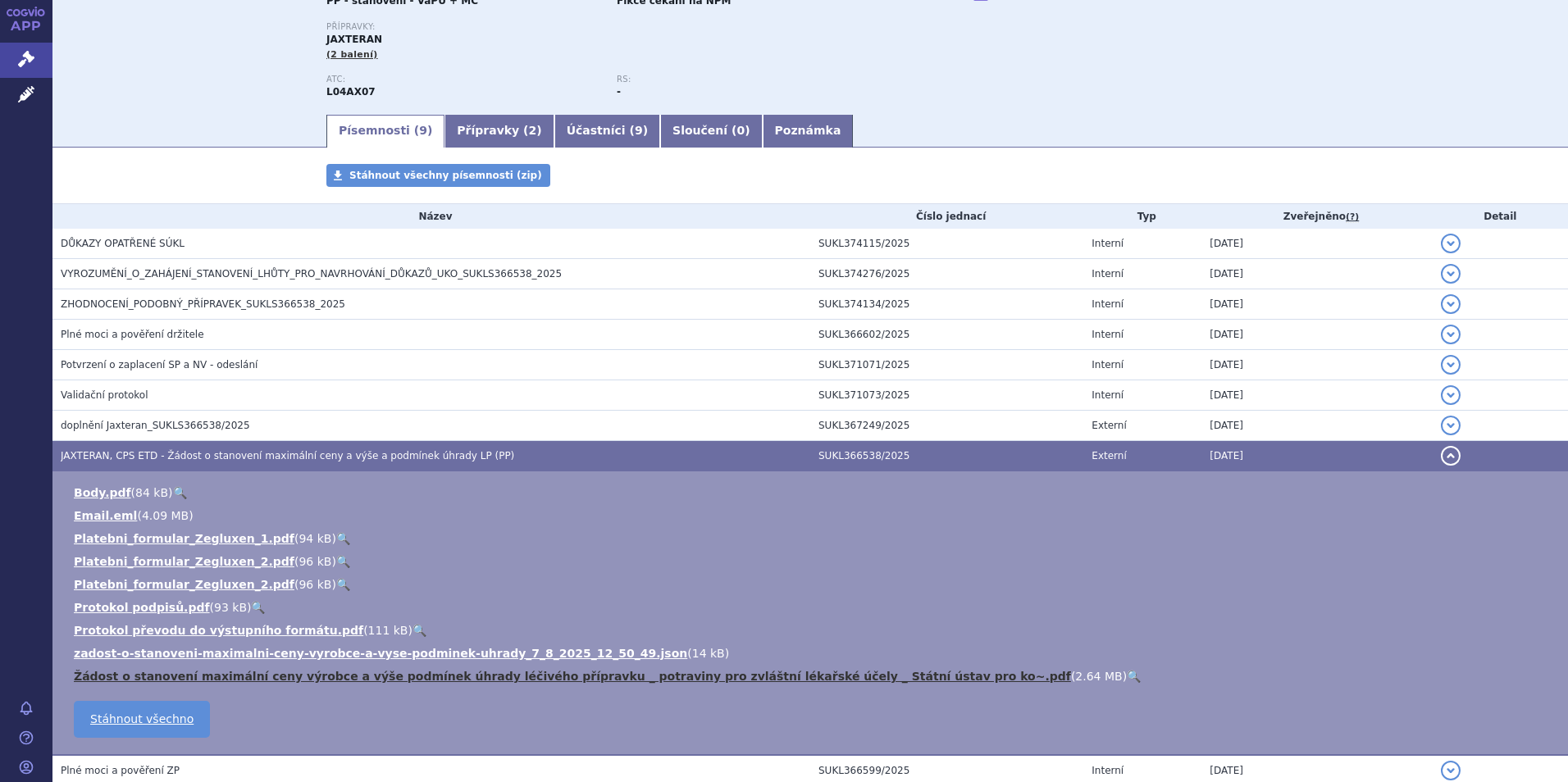
click at [576, 675] on link "Žádost o stanovení maximální ceny výrobce a výše podmínek úhrady léčivého přípr…" at bounding box center [571, 677] width 997 height 14
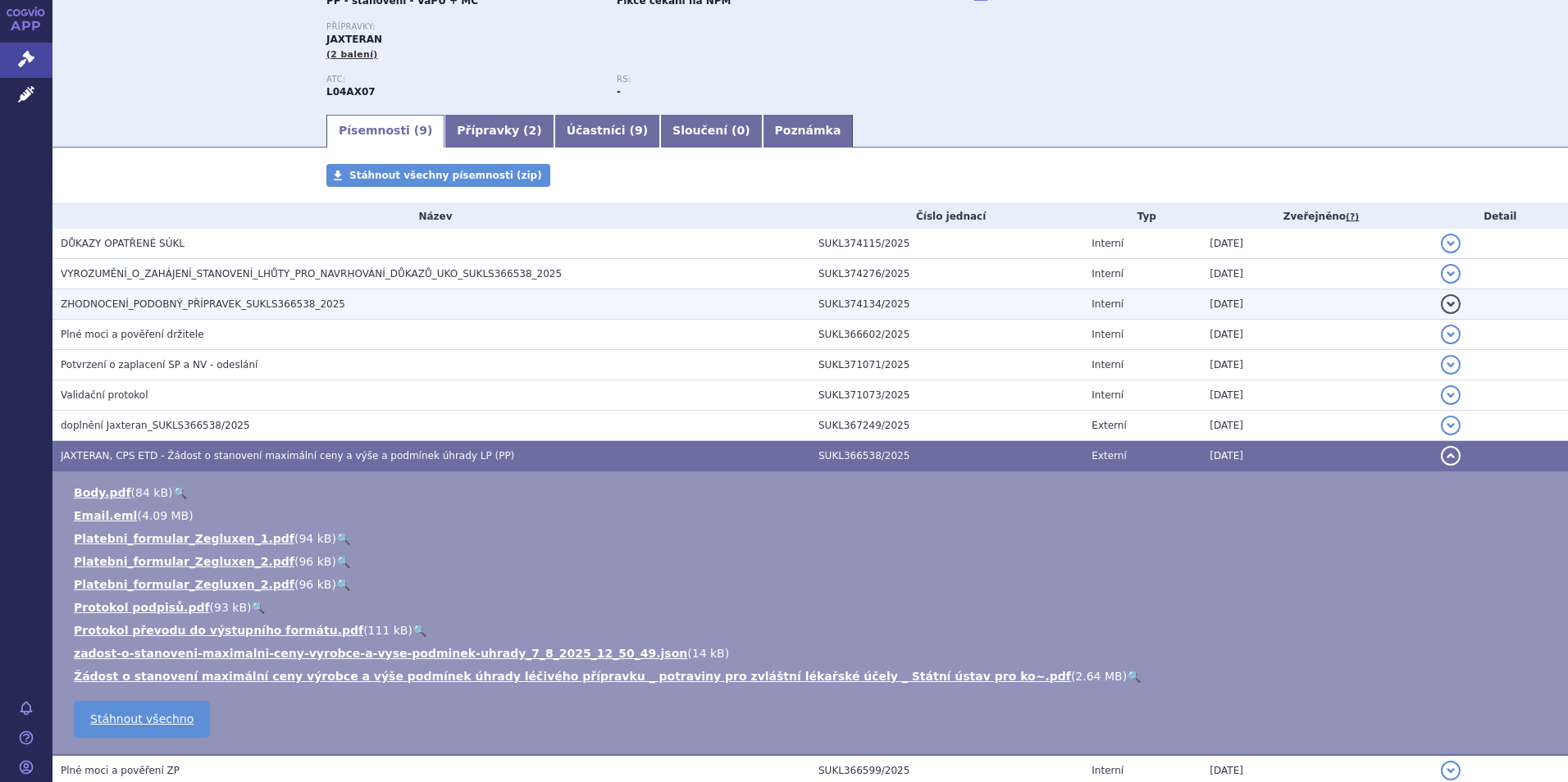
click at [183, 300] on span "ZHODNOCENÍ_PODOBNÝ_PŘÍPRAVEK_SUKLS366538_2025" at bounding box center [203, 304] width 284 height 12
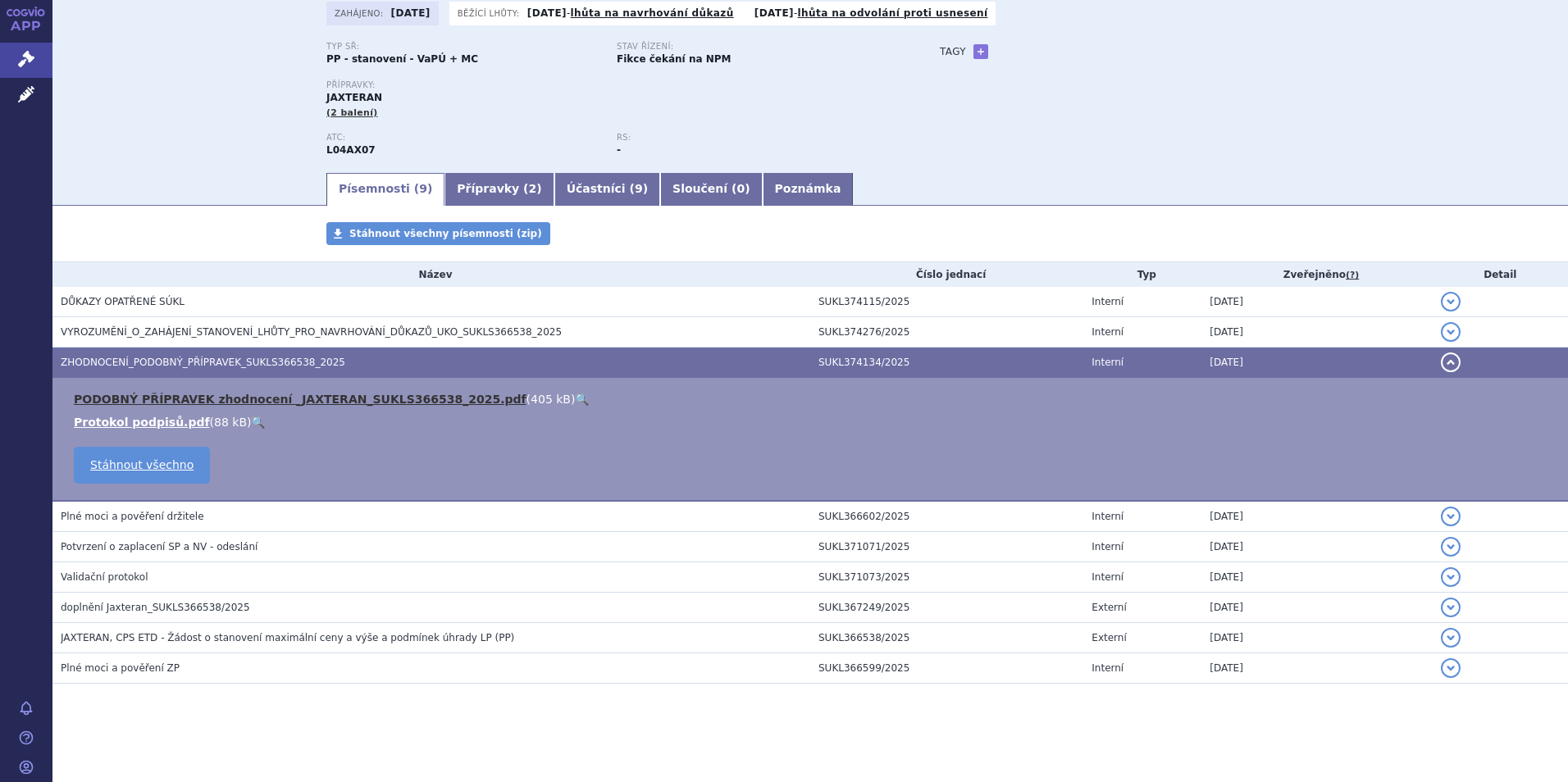
click at [181, 394] on link "PODOBNÝ PŘÍPRAVEK zhodnocení _JAXTERAN_SUKLS366538_2025.pdf" at bounding box center [300, 399] width 452 height 14
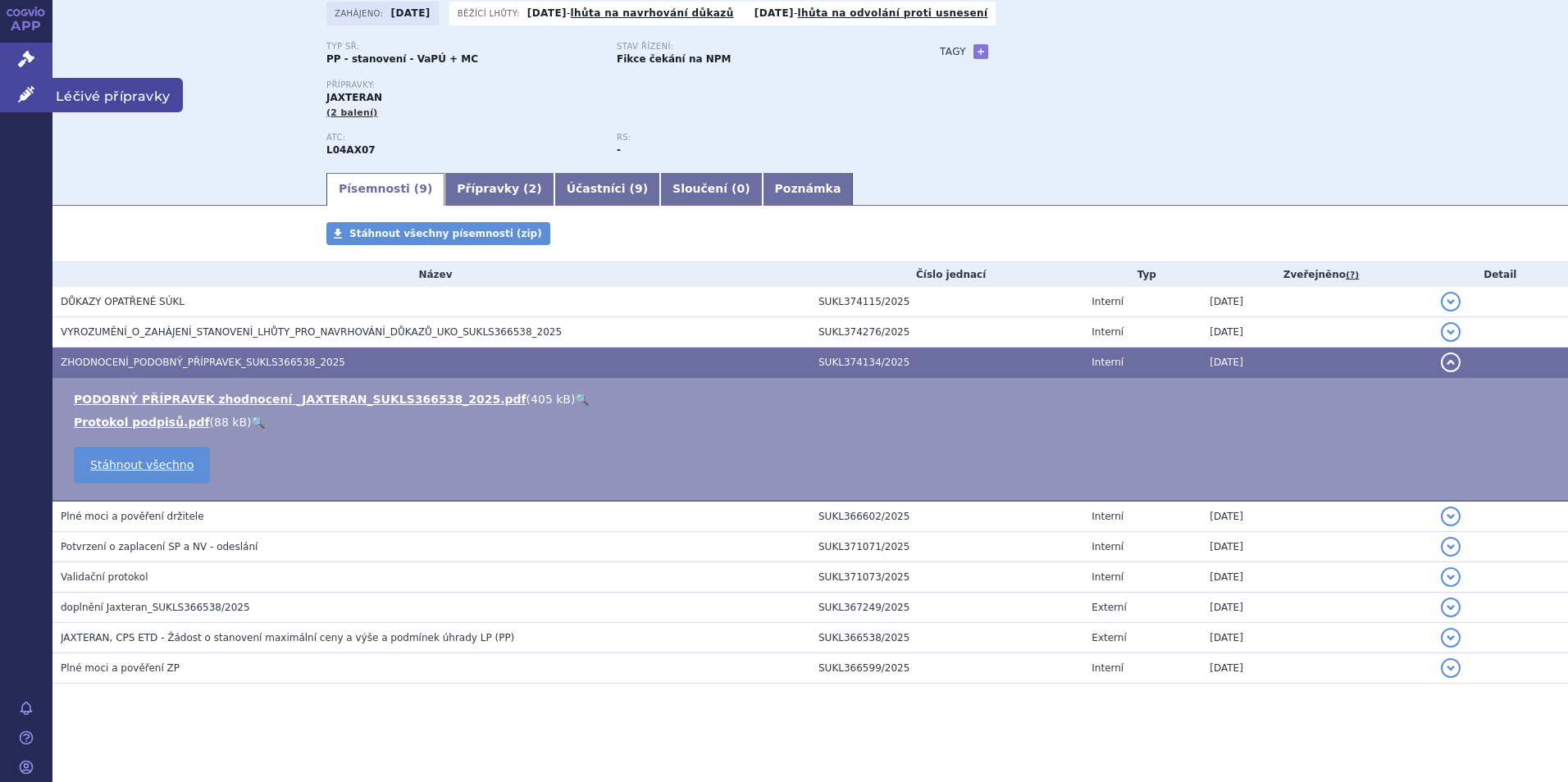
click at [102, 103] on span "Léčivé přípravky" at bounding box center [117, 96] width 131 height 35
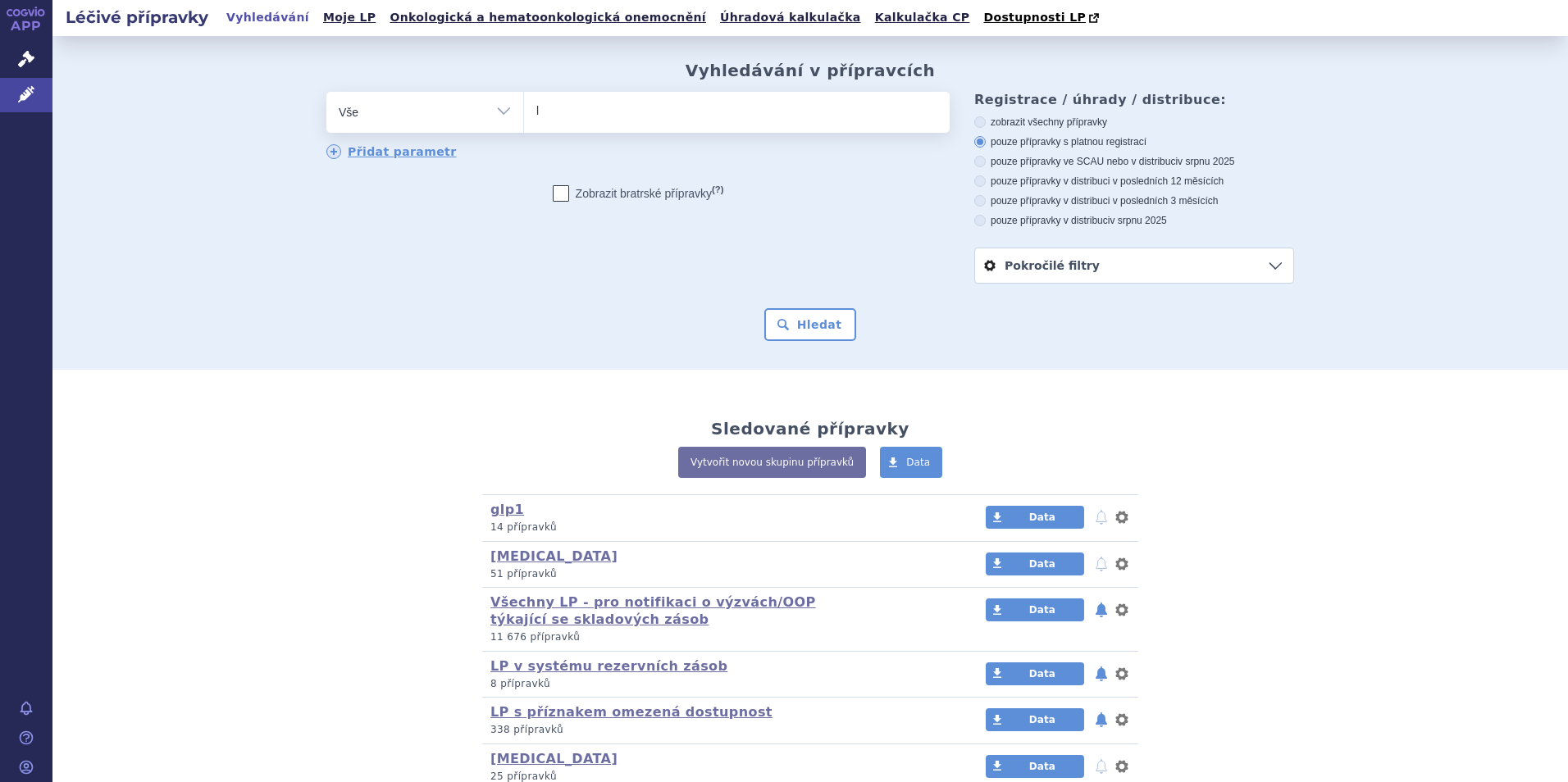
type input "li"
type input "lir"
type input "lira"
type input "lirag"
type input "liragl"
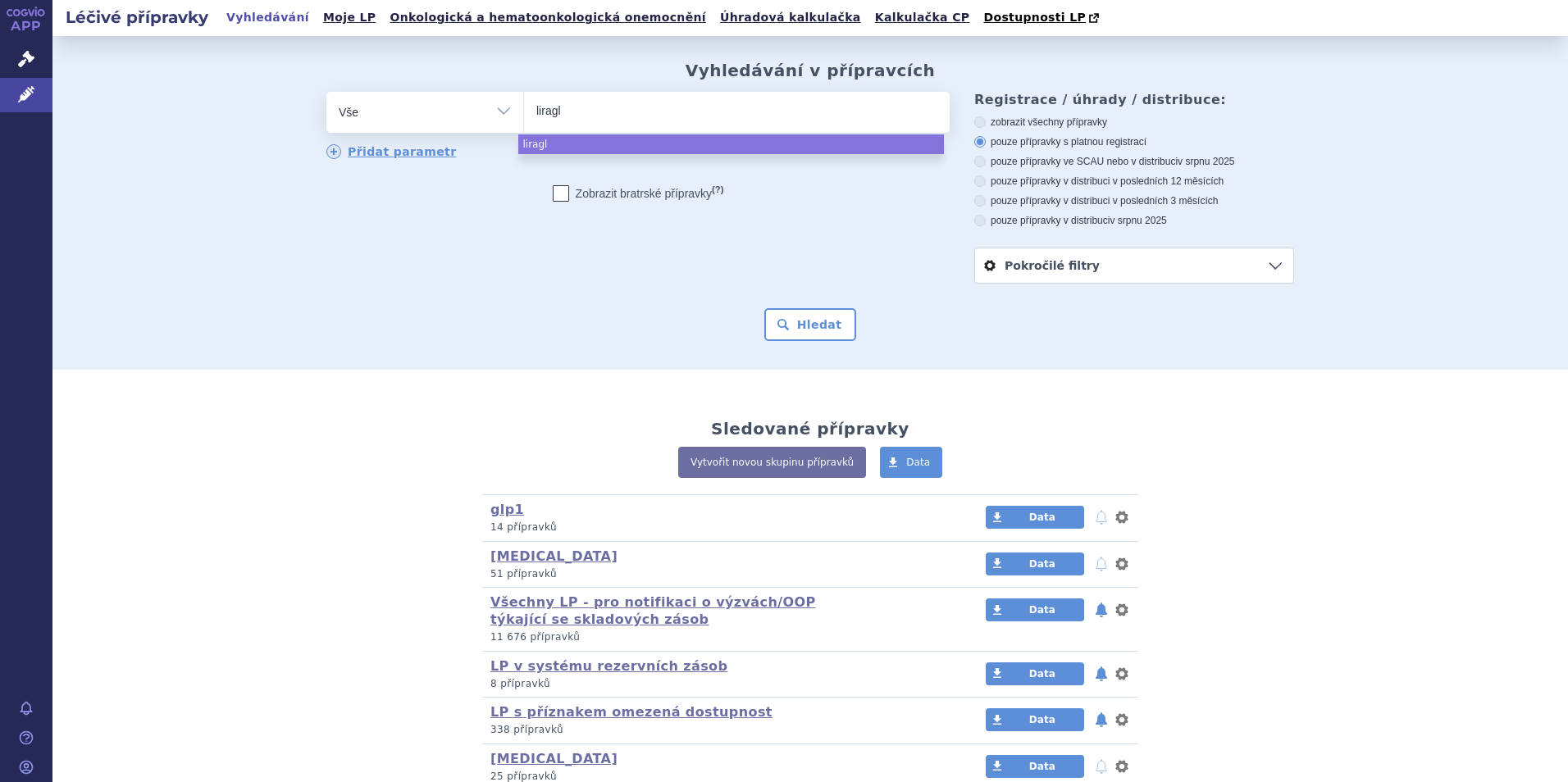
type input "liraglu"
type input "liraglut"
type input "liragluti"
type input "liraglutid"
select select "liraglutid"
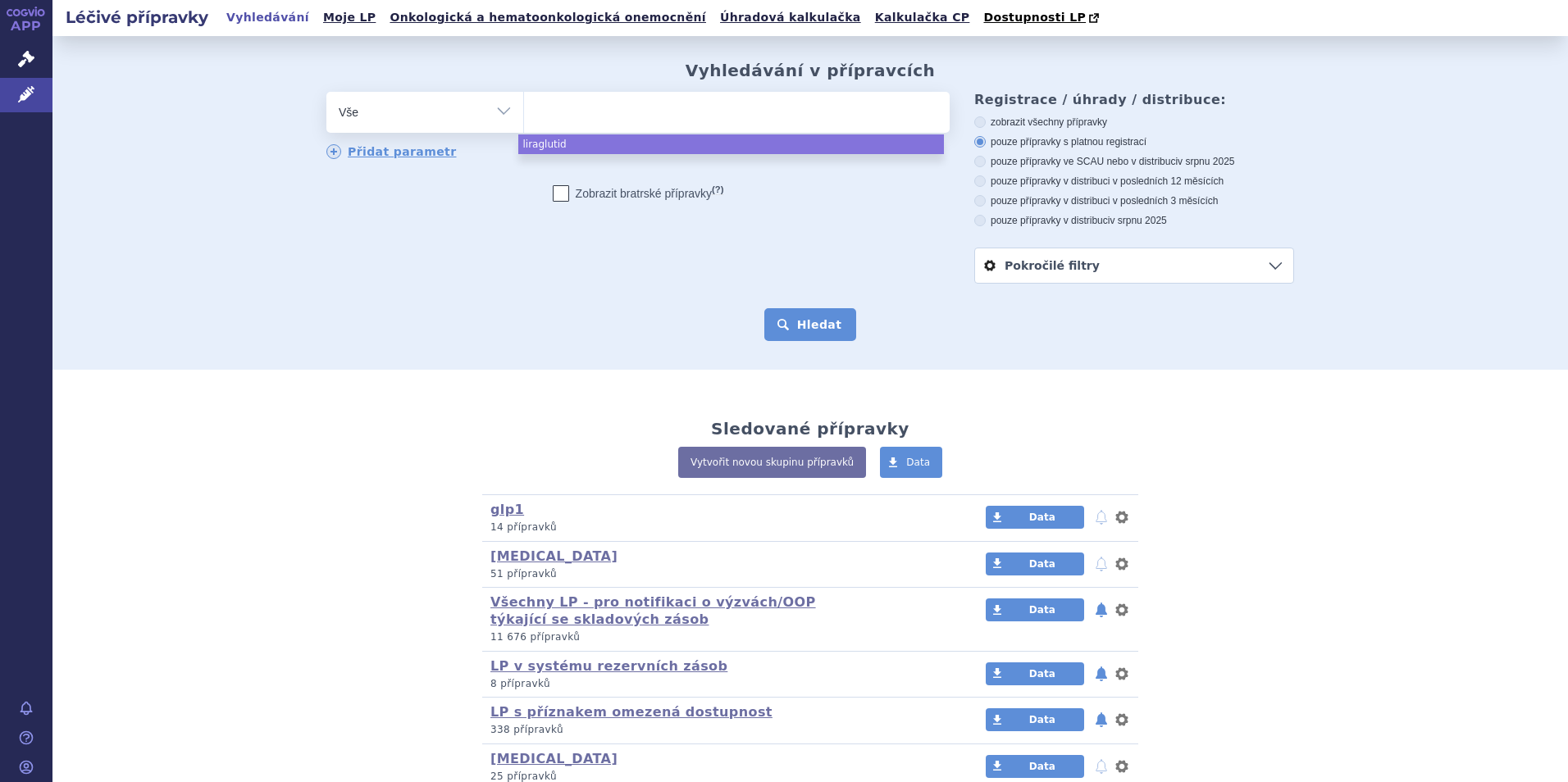
click at [800, 336] on button "Hledat" at bounding box center [811, 325] width 93 height 33
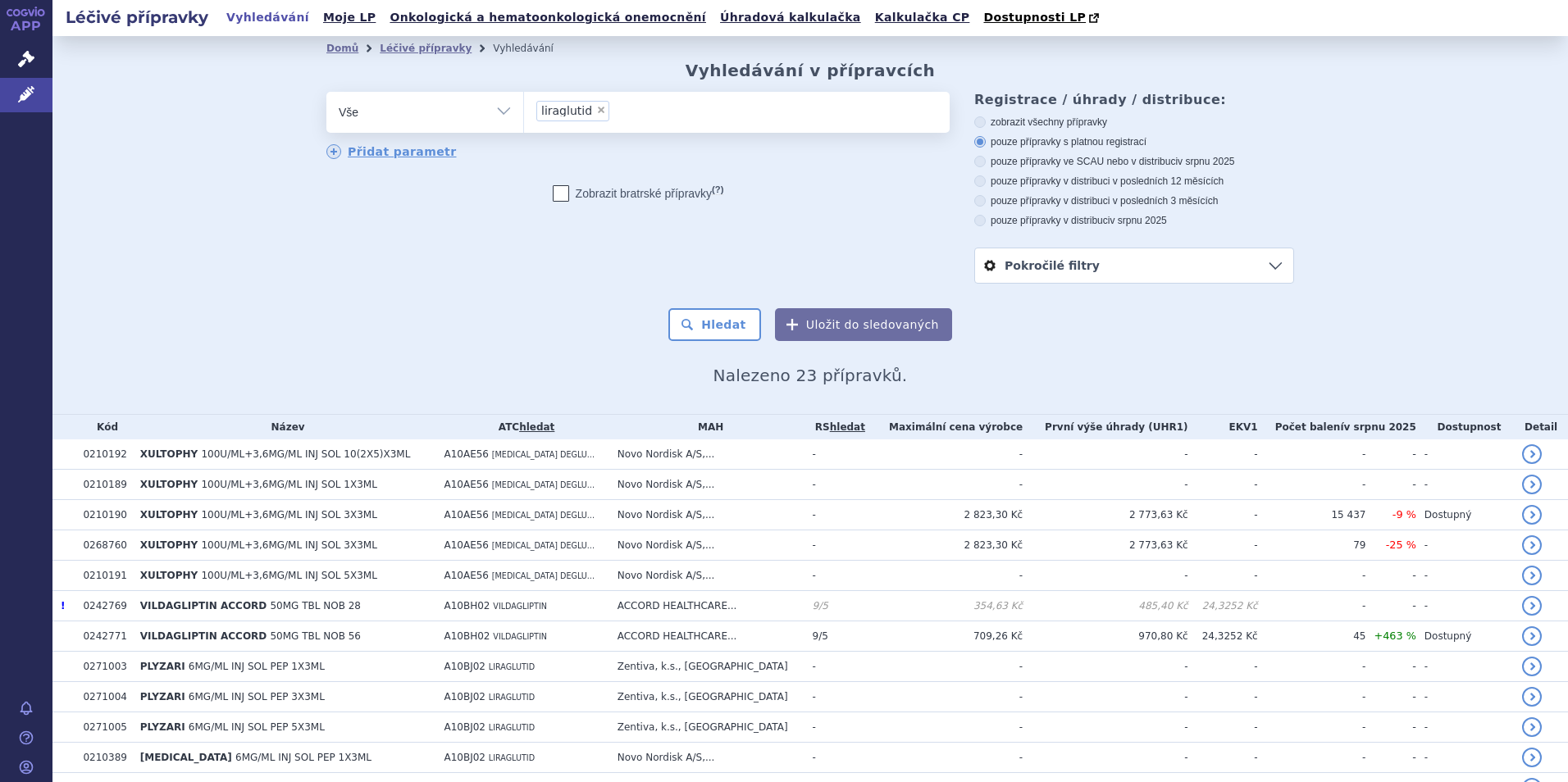
click at [596, 115] on span "×" at bounding box center [601, 110] width 10 height 10
click at [524, 116] on select "liraglutid" at bounding box center [523, 111] width 1 height 41
select select
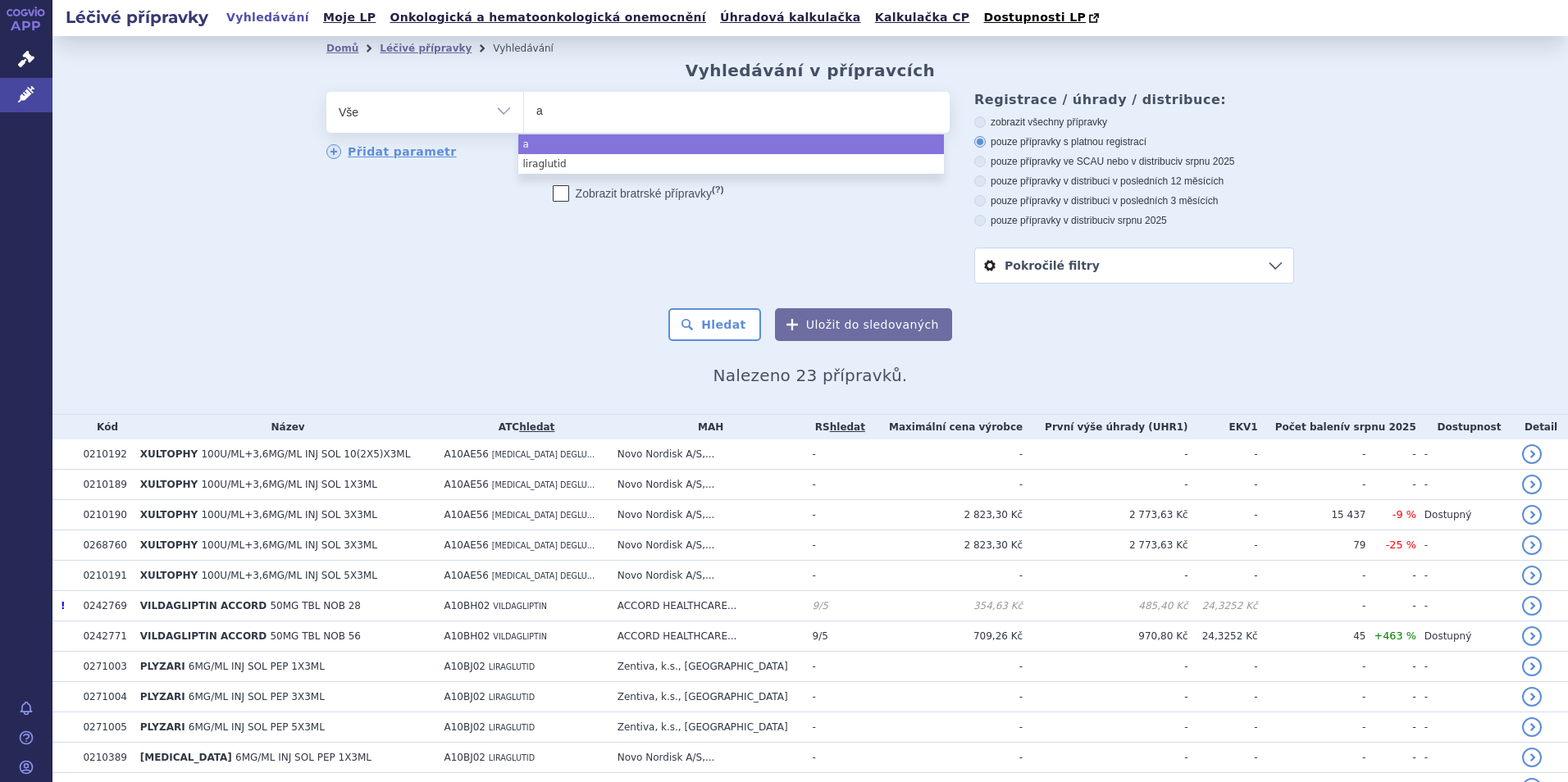
type input "a1"
type input "a10"
type input "a10b"
type input "a10bj"
type input "a10bj0"
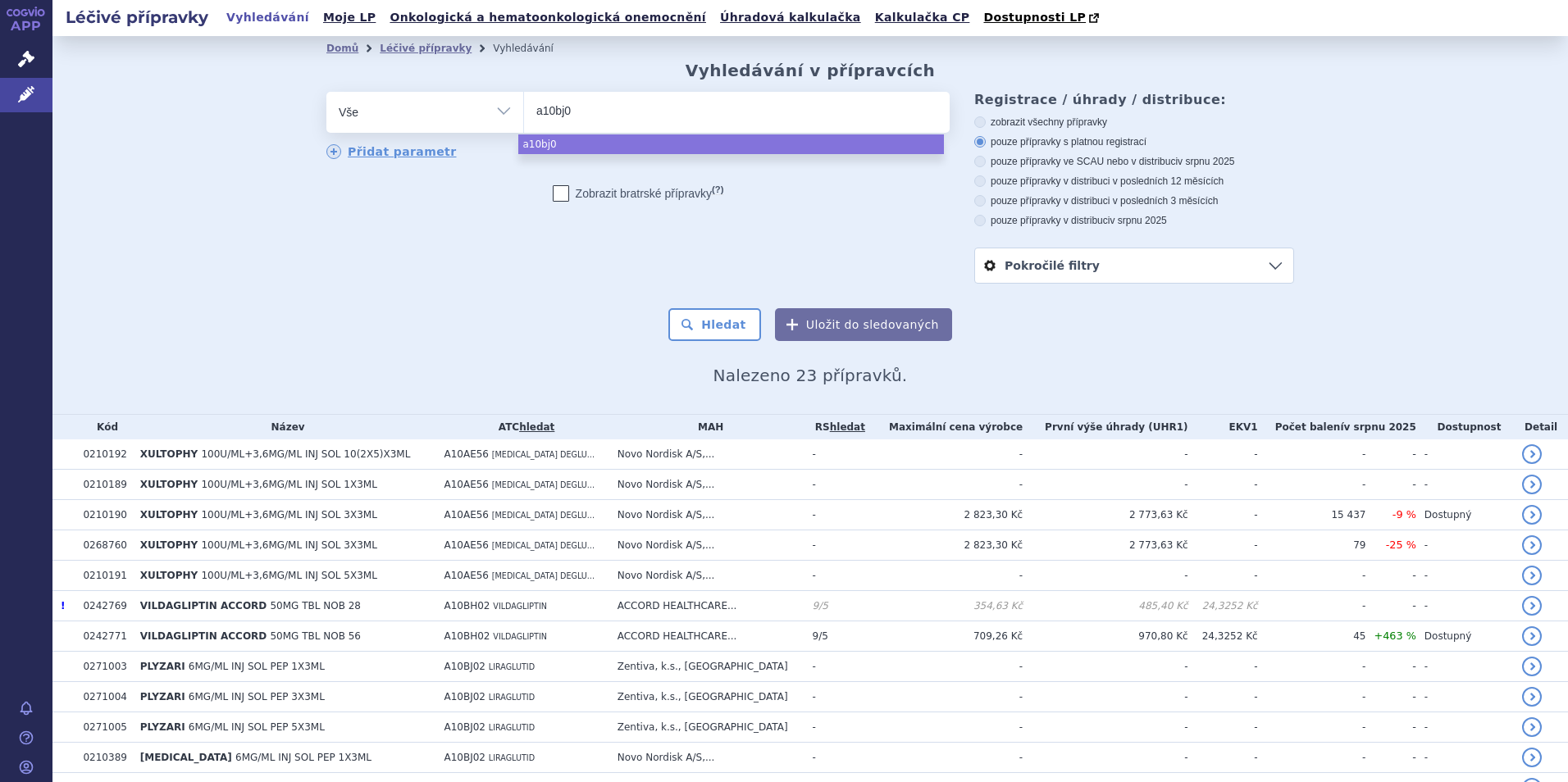
type input "a10bj02"
select select "a10bj02"
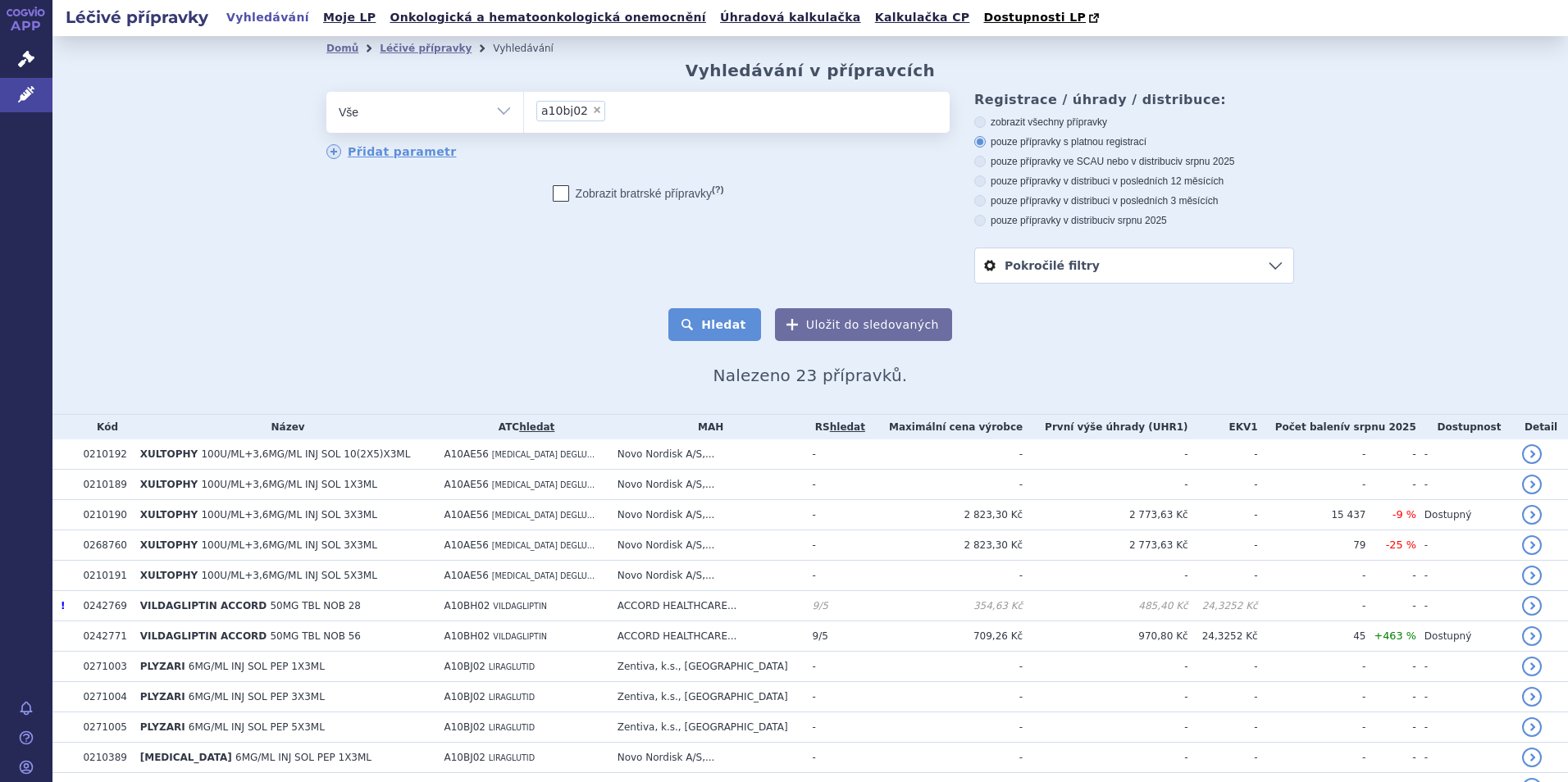
click at [705, 330] on button "Hledat" at bounding box center [714, 325] width 93 height 33
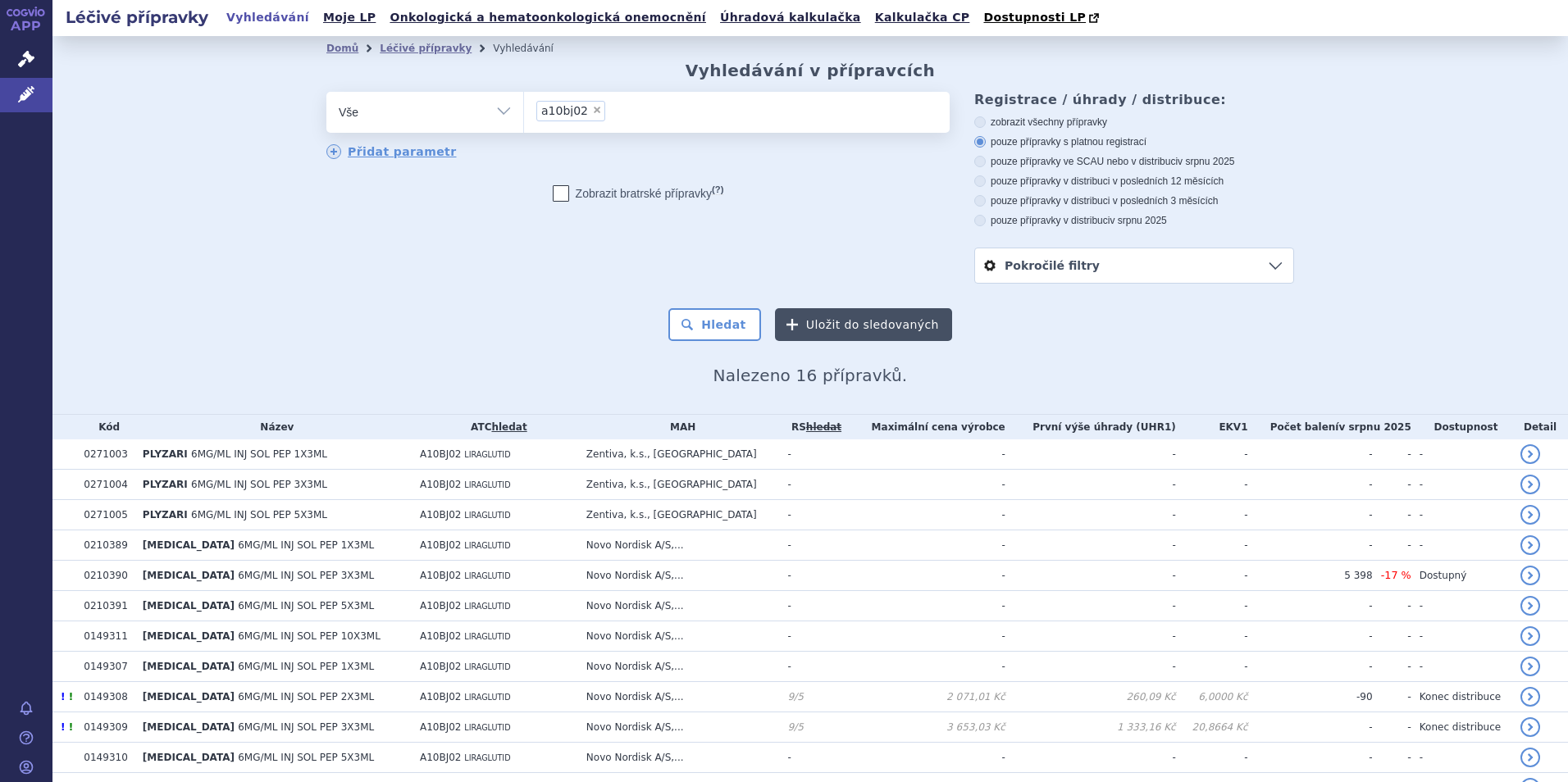
click at [858, 325] on button "Uložit do sledovaných" at bounding box center [863, 325] width 177 height 33
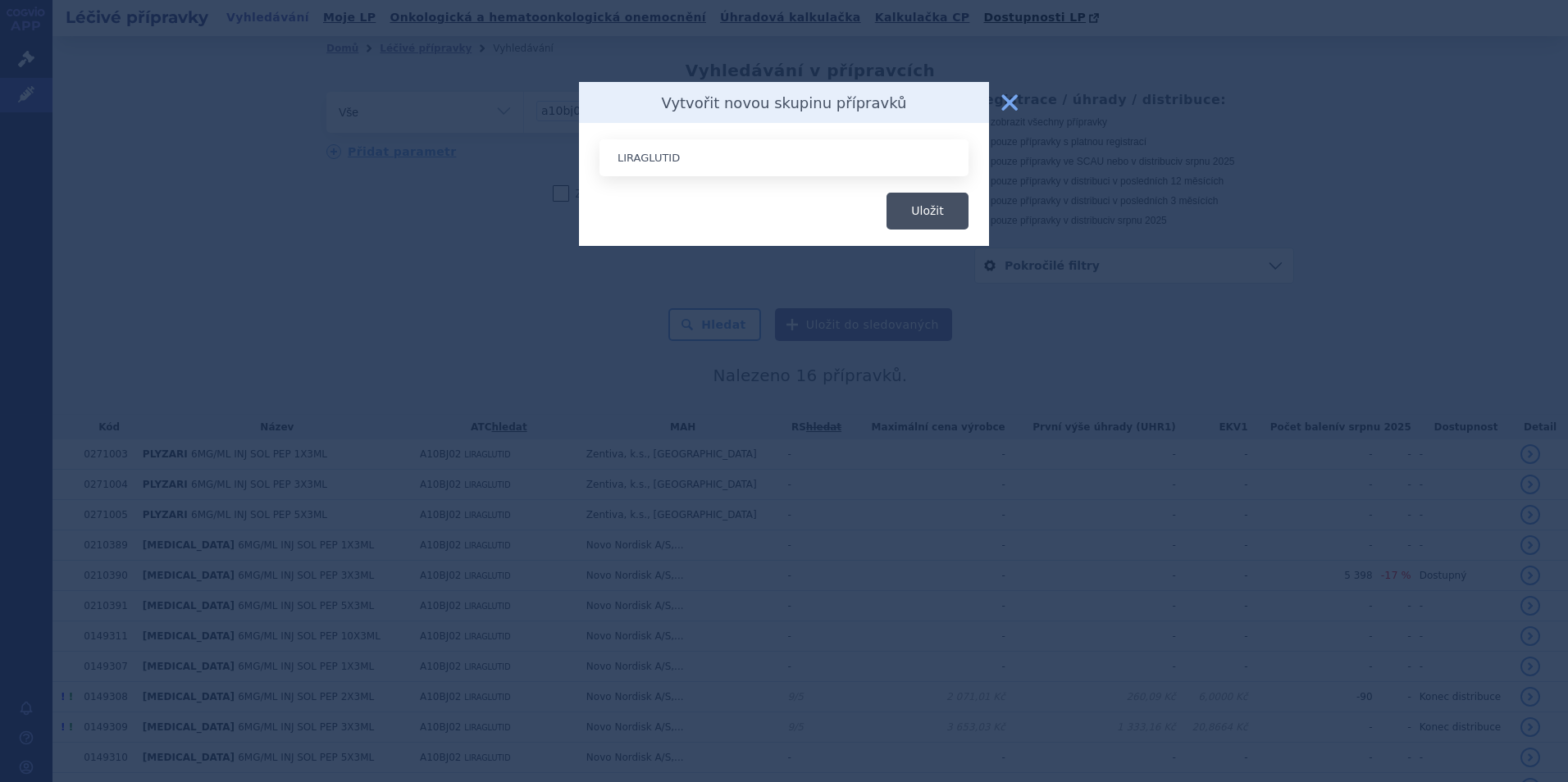
type input "LIRAGLUTID"
click at [923, 197] on button "Uložit" at bounding box center [927, 211] width 82 height 37
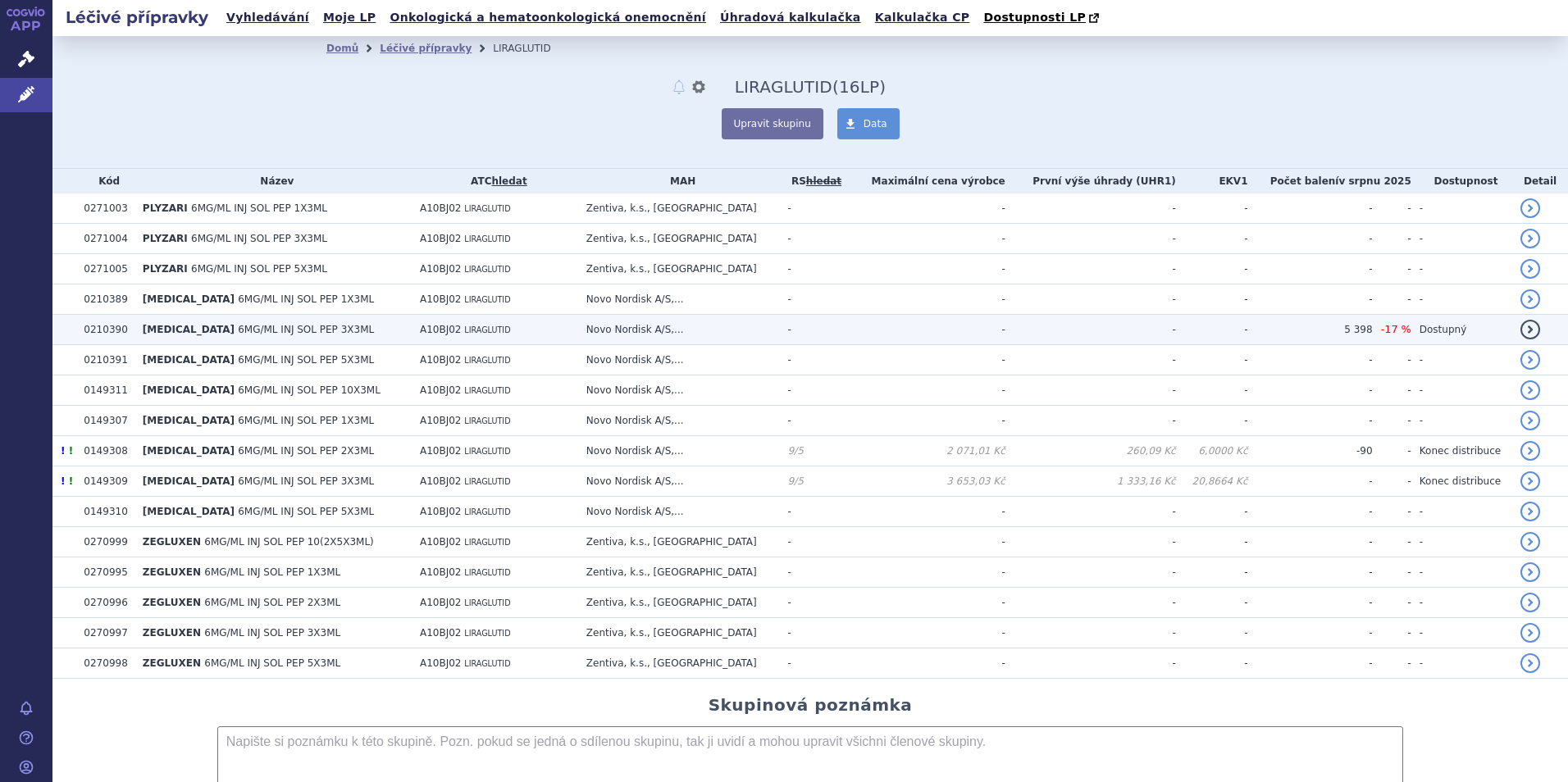
click at [1316, 330] on td "5 398" at bounding box center [1310, 330] width 125 height 30
